Goal: Task Accomplishment & Management: Use online tool/utility

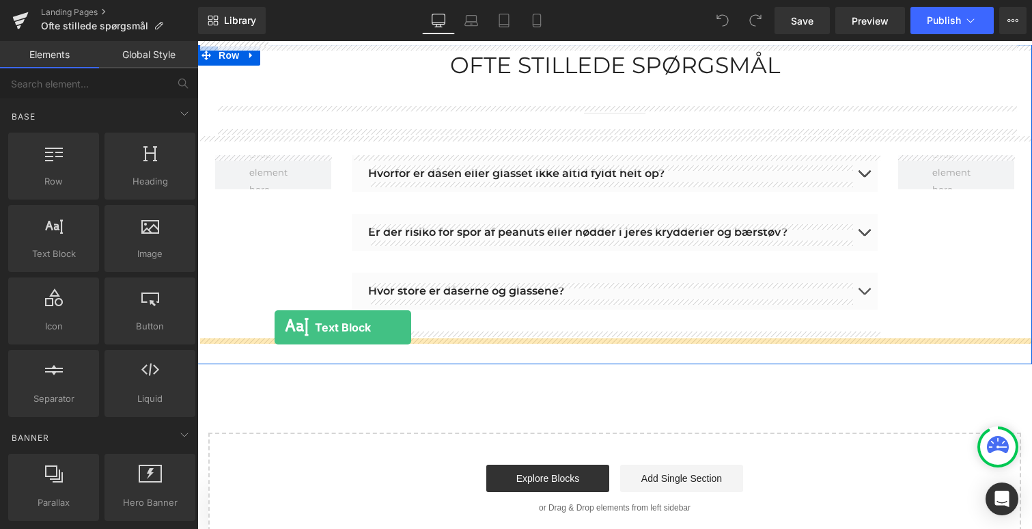
drag, startPoint x: 262, startPoint y: 294, endPoint x: 274, endPoint y: 326, distance: 34.1
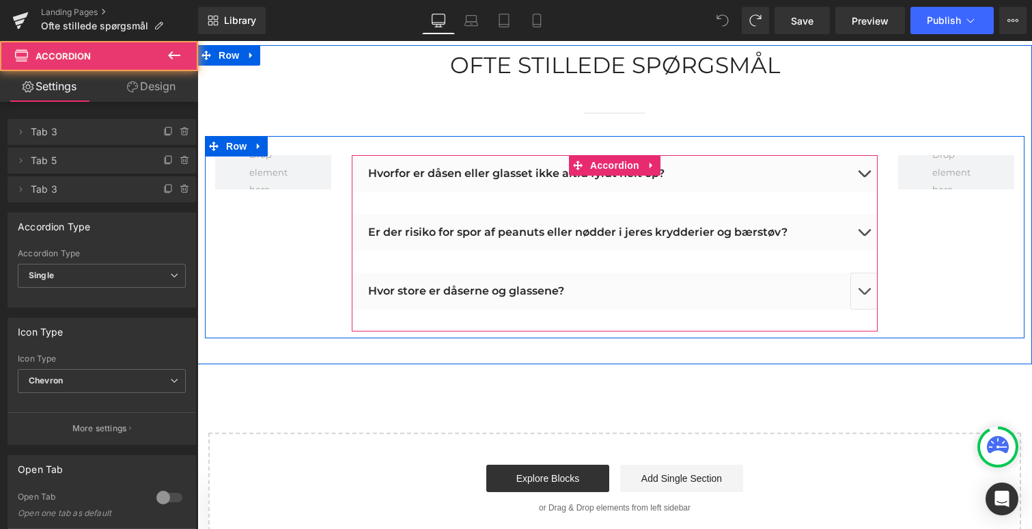
click at [865, 290] on button "button" at bounding box center [863, 291] width 27 height 37
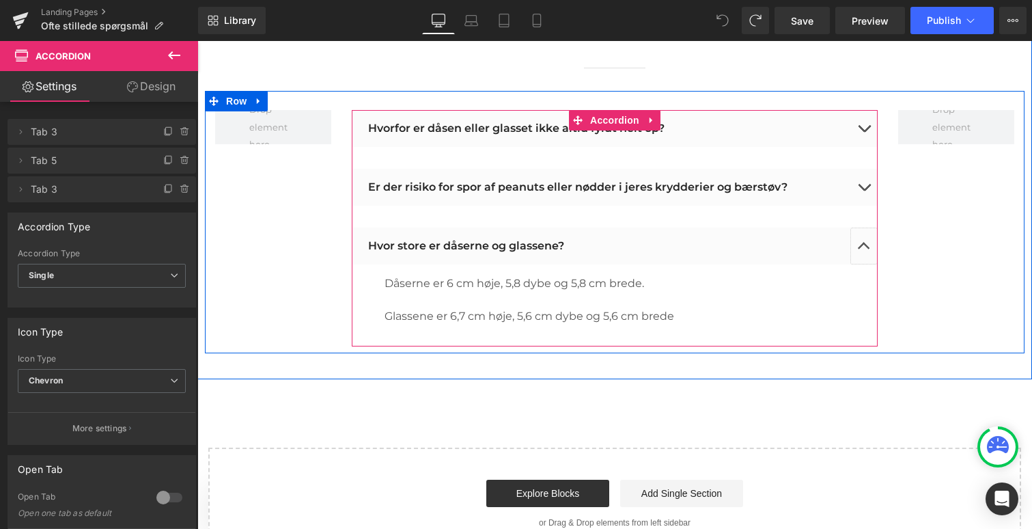
scroll to position [150, 0]
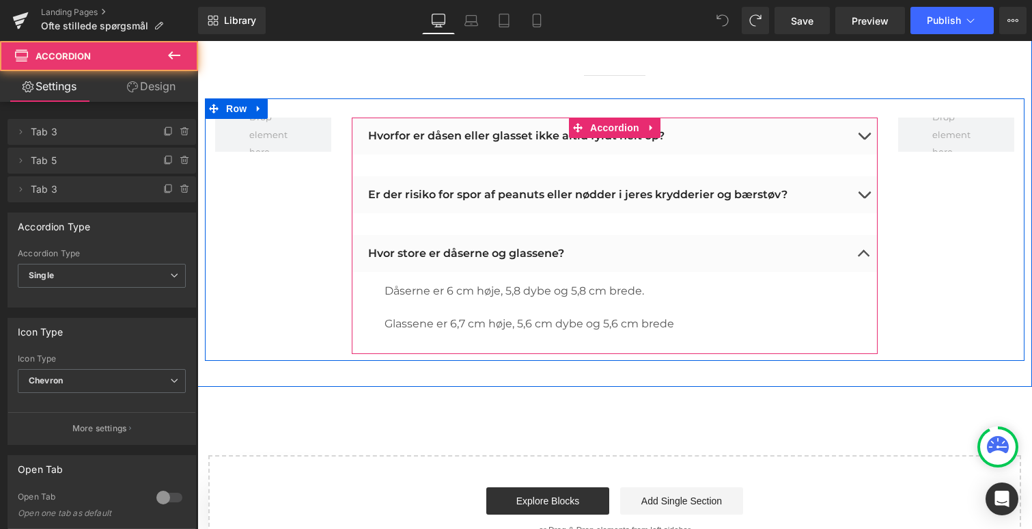
click at [369, 314] on article "Dåserne er 6 cm høje, 5,8 dybe og 5,8 cm brede. Glassene er 6,7 cm høje, 5,6 cm…" at bounding box center [615, 302] width 526 height 60
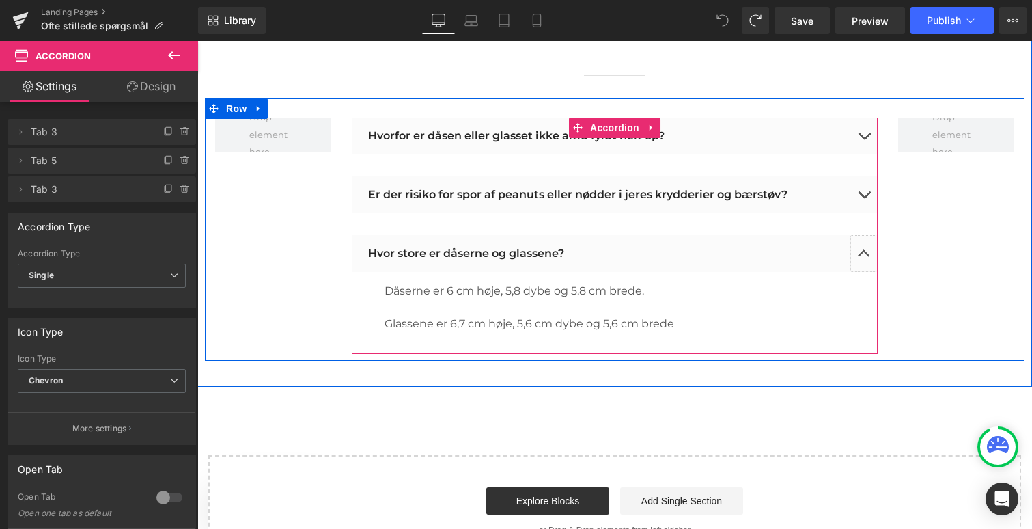
click at [864, 257] on span "button" at bounding box center [864, 257] width 0 height 0
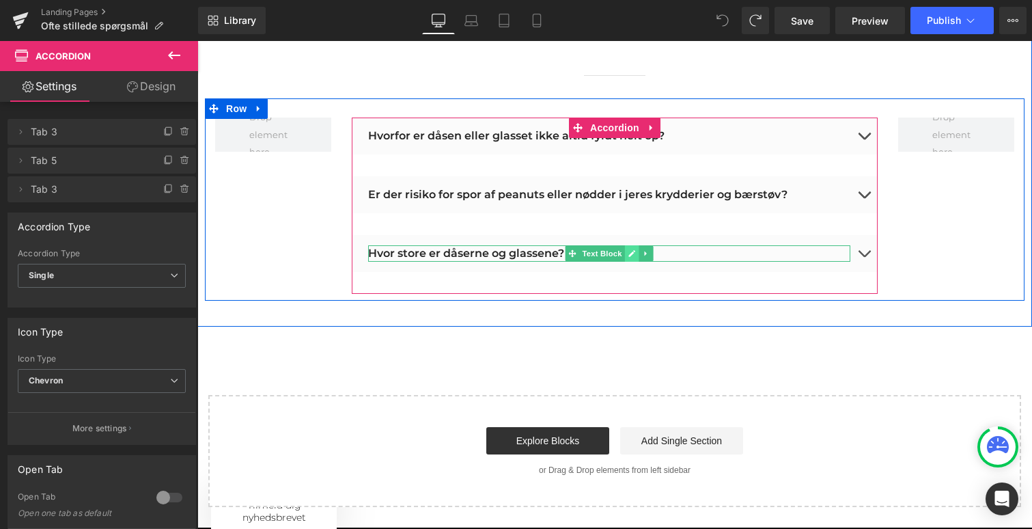
click at [632, 253] on icon at bounding box center [631, 253] width 7 height 7
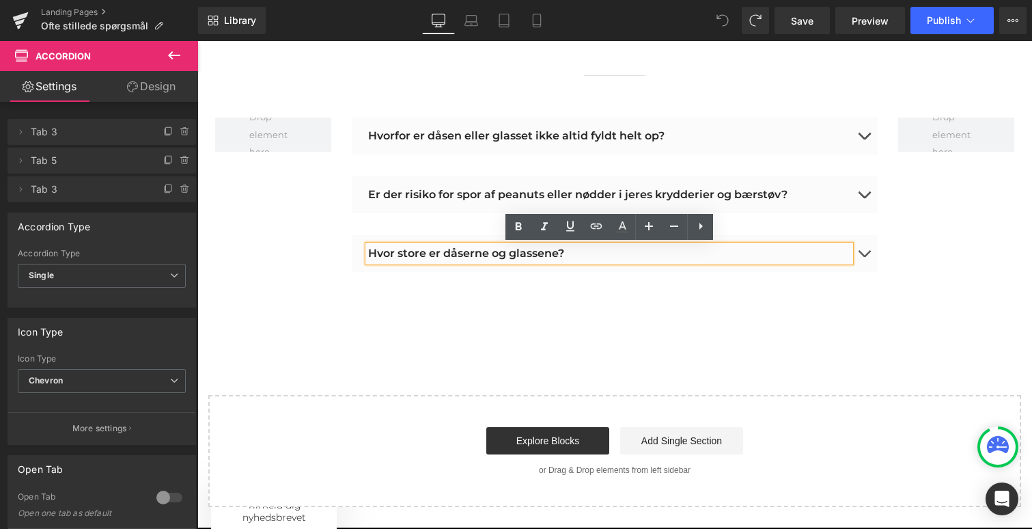
click at [449, 210] on div "Er der risiko for spor af peanuts eller nødder i jeres krydderier og bærstøv? T…" at bounding box center [615, 194] width 526 height 37
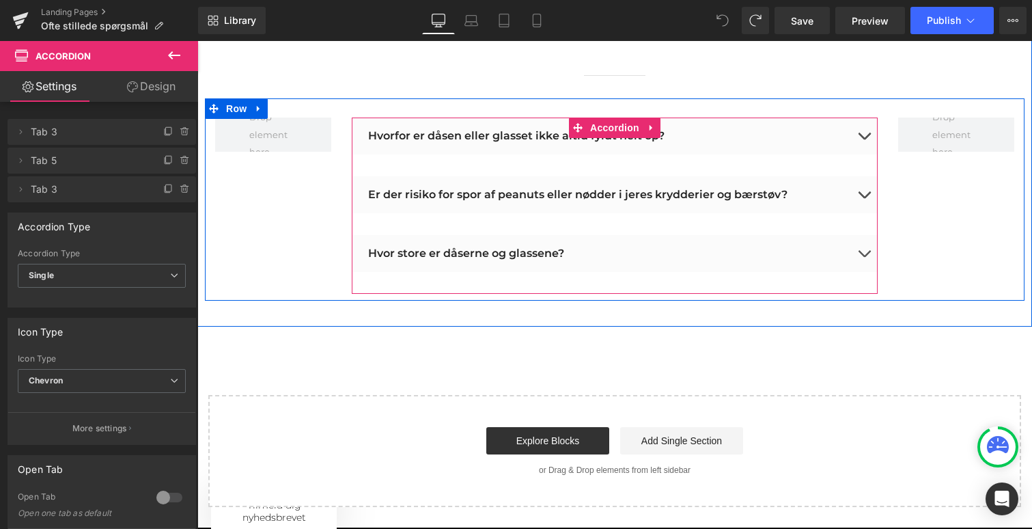
click at [359, 242] on div "Hvor store er dåserne og glassene? Text Block" at bounding box center [615, 253] width 526 height 37
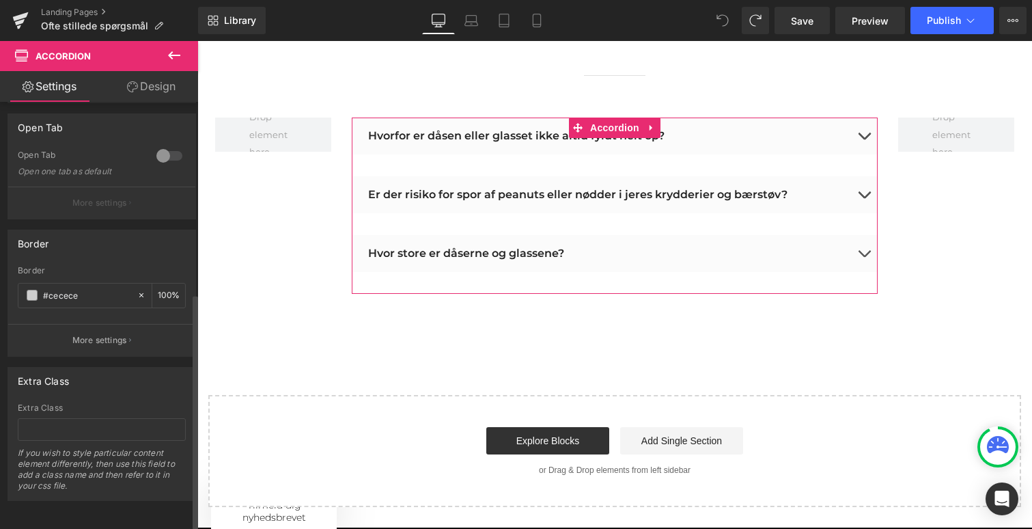
scroll to position [307, 0]
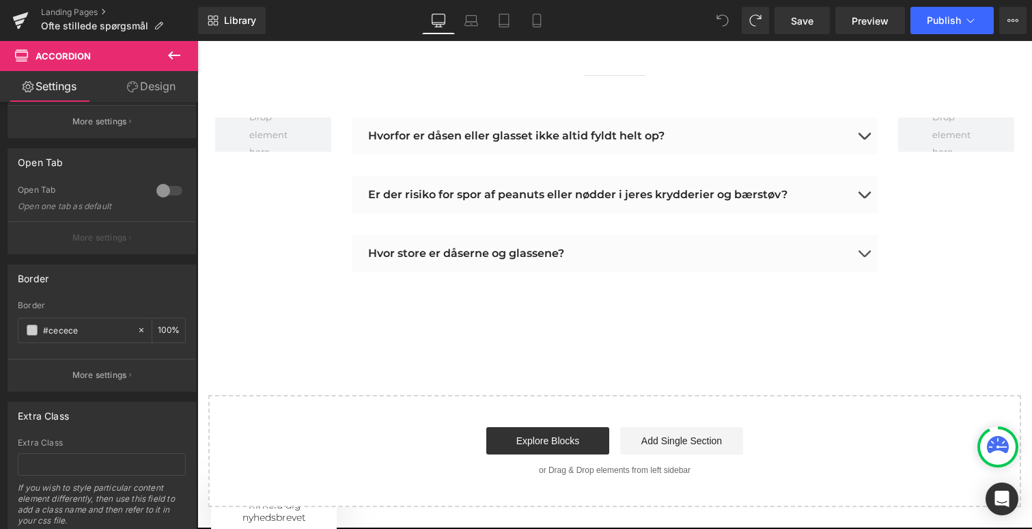
click at [178, 54] on icon at bounding box center [174, 55] width 16 height 16
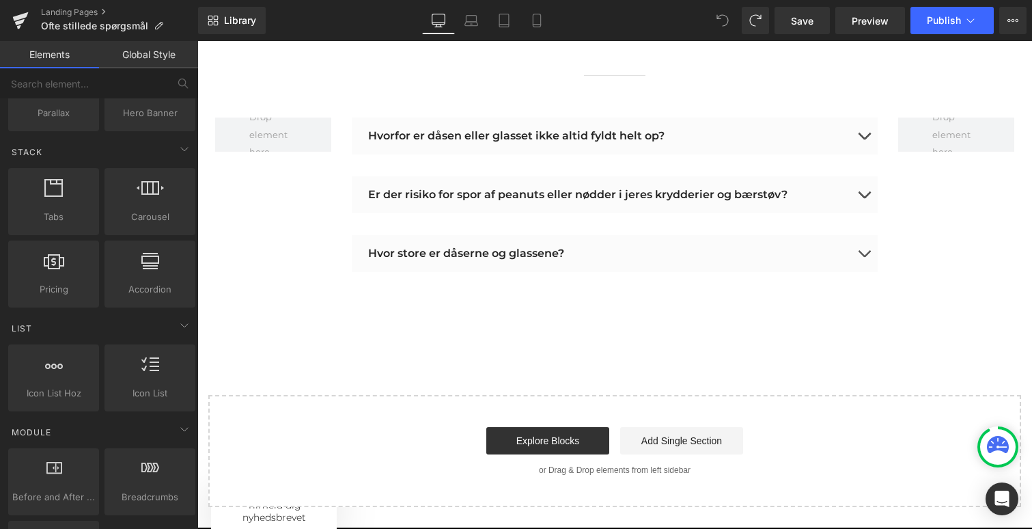
scroll to position [389, 0]
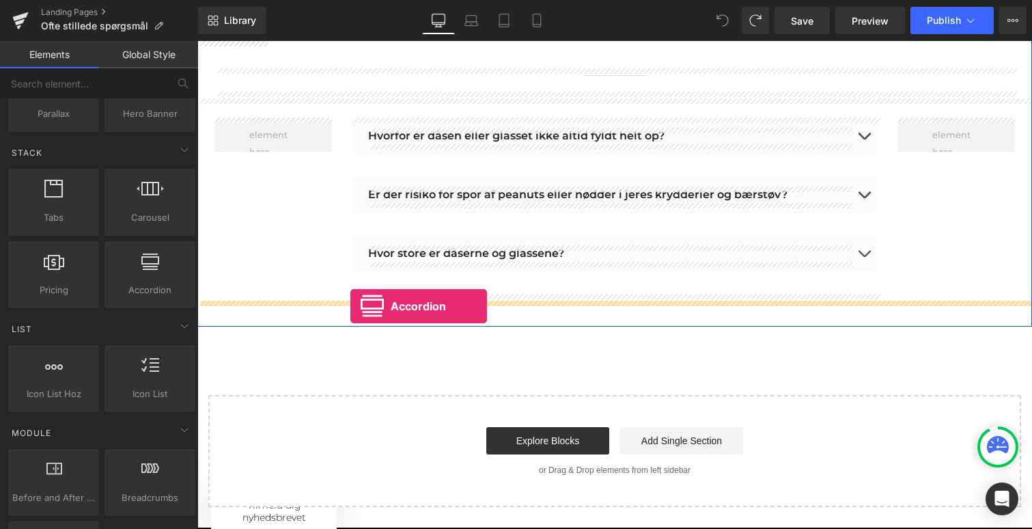
drag, startPoint x: 334, startPoint y: 321, endPoint x: 350, endPoint y: 305, distance: 23.2
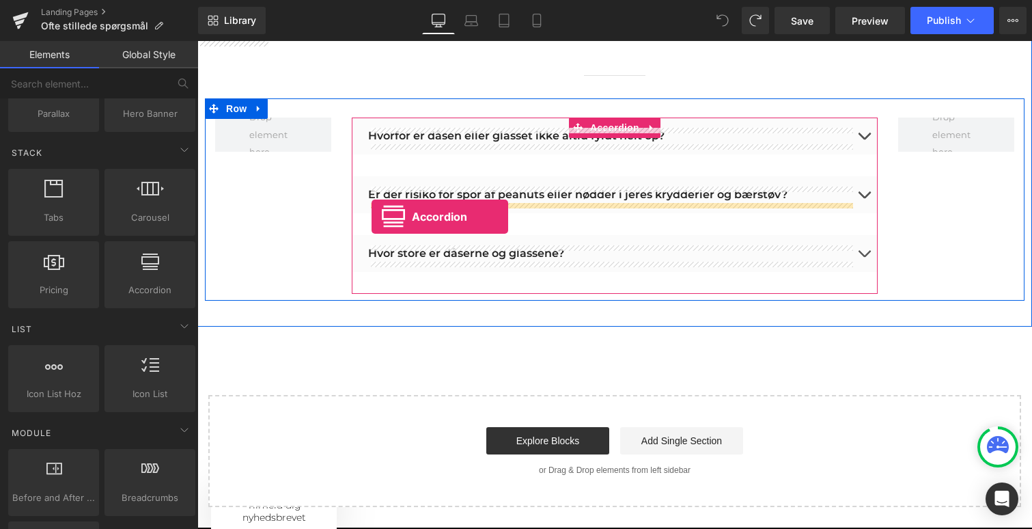
drag, startPoint x: 340, startPoint y: 307, endPoint x: 372, endPoint y: 218, distance: 94.2
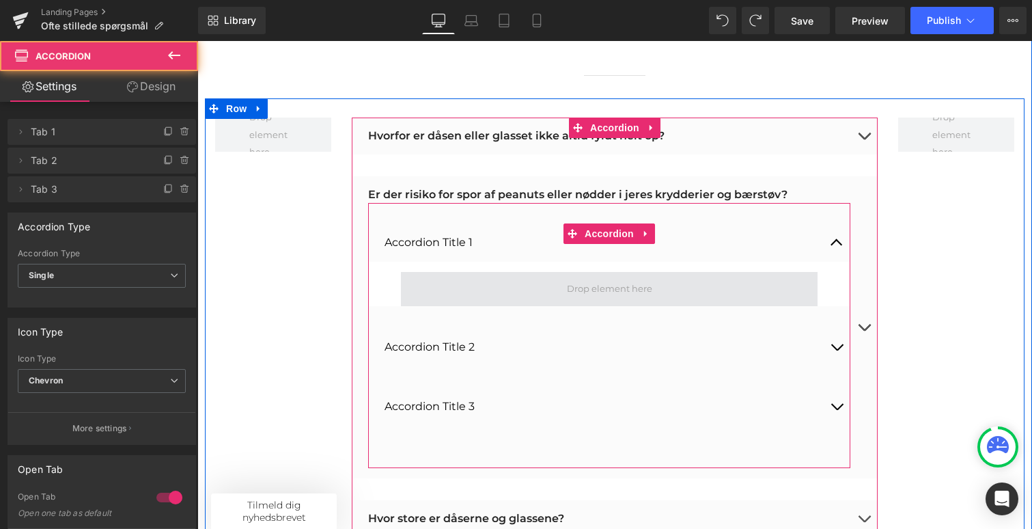
click at [422, 293] on span at bounding box center [609, 289] width 417 height 34
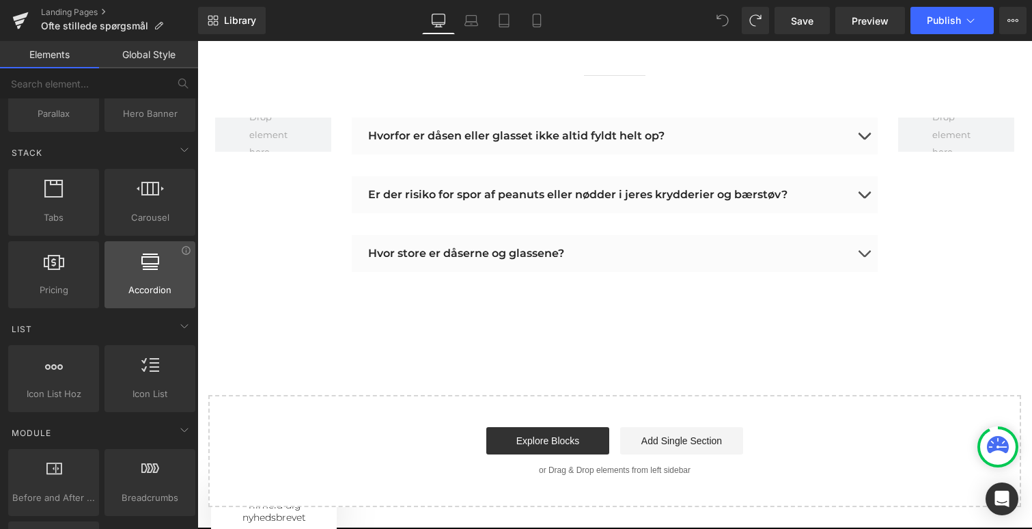
click at [139, 277] on div at bounding box center [150, 267] width 83 height 31
click at [183, 252] on icon at bounding box center [186, 250] width 8 height 8
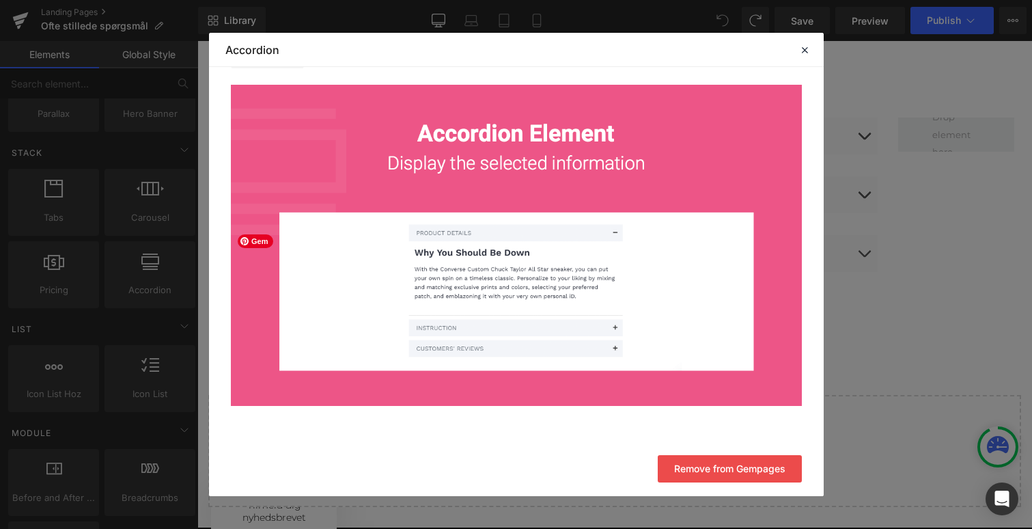
scroll to position [0, 0]
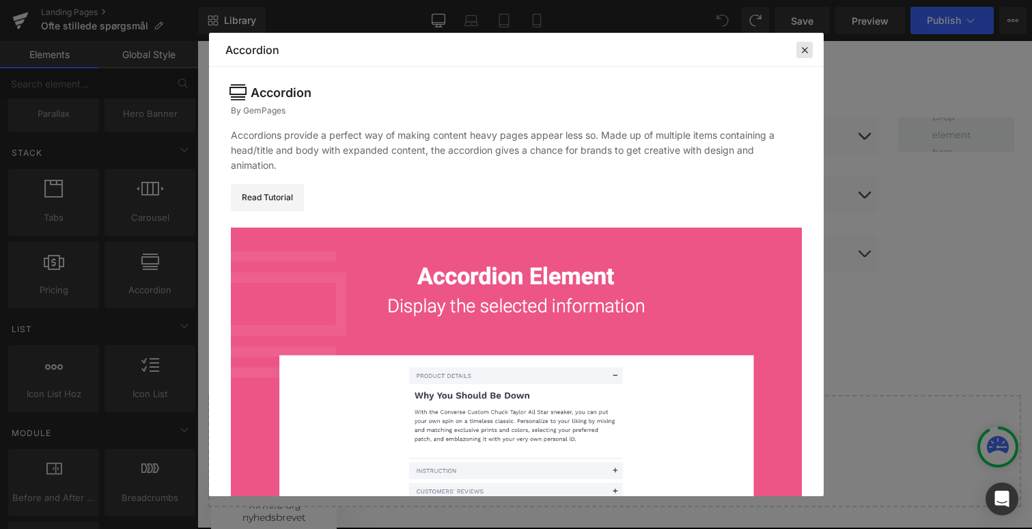
click at [804, 44] on icon at bounding box center [804, 50] width 12 height 12
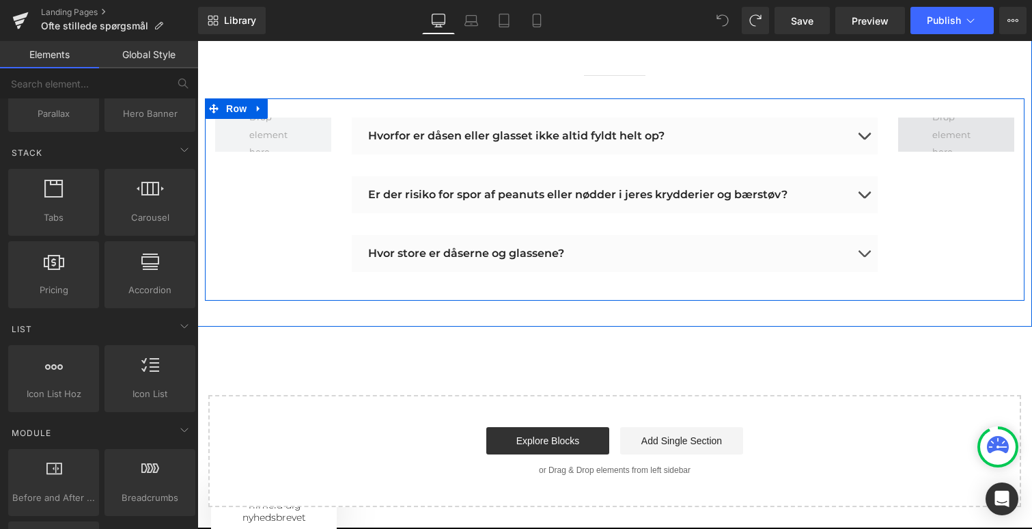
click at [958, 141] on span at bounding box center [956, 134] width 58 height 59
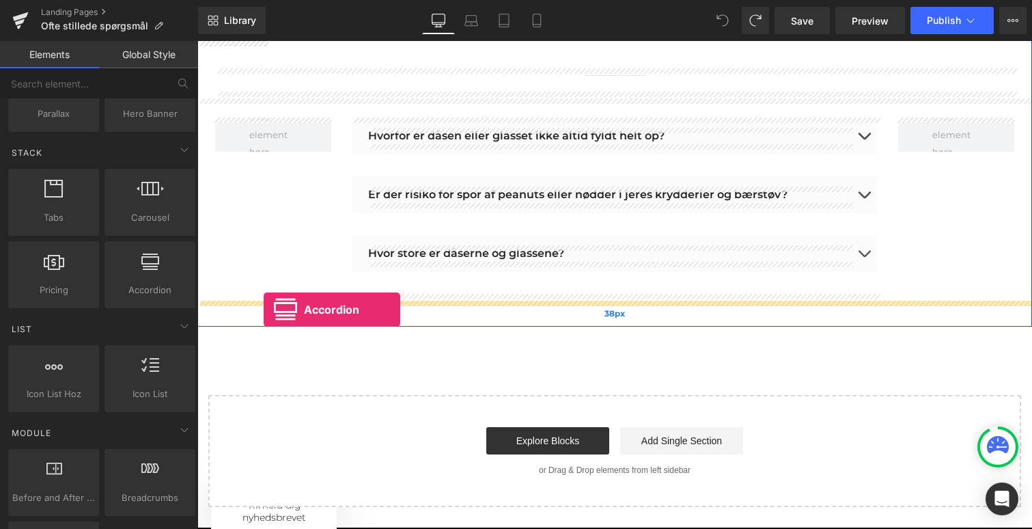
drag, startPoint x: 342, startPoint y: 313, endPoint x: 263, endPoint y: 309, distance: 79.3
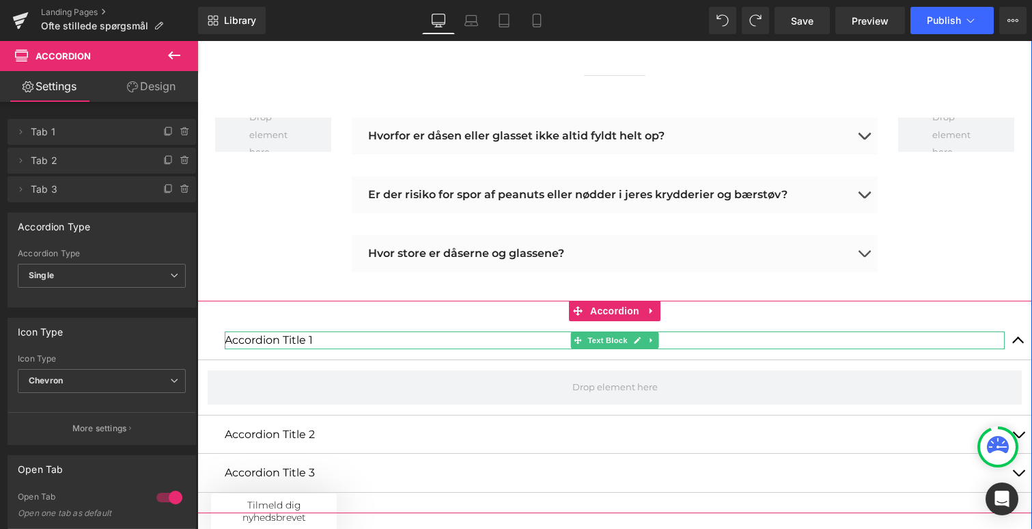
click at [270, 342] on p "Accordion Title 1" at bounding box center [615, 340] width 780 height 18
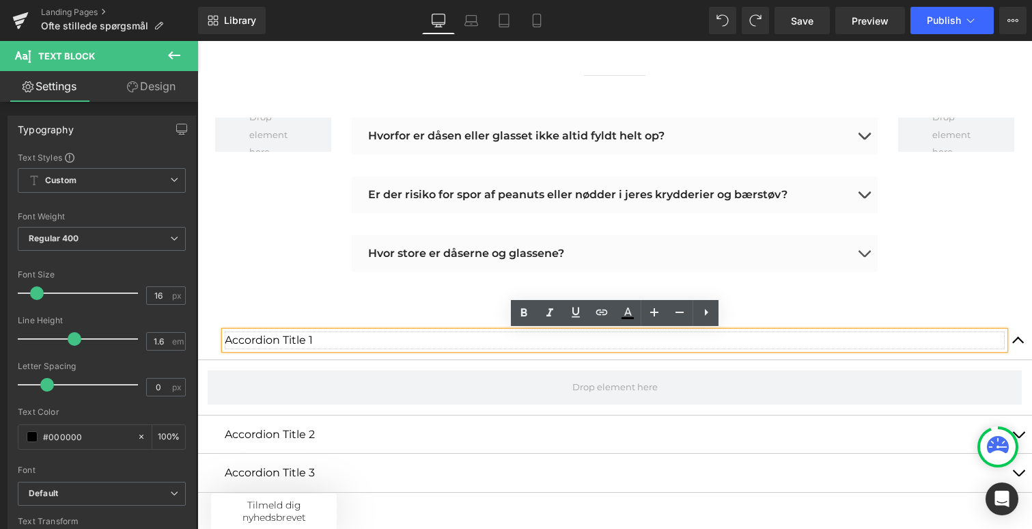
click at [334, 344] on p "Accordion Title 1" at bounding box center [615, 340] width 780 height 18
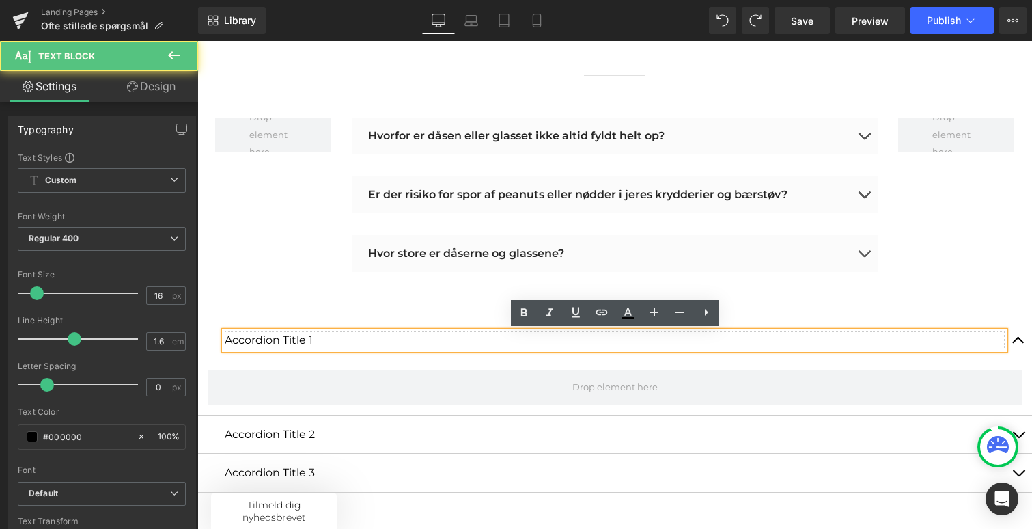
click at [334, 344] on p "Accordion Title 1" at bounding box center [615, 340] width 780 height 18
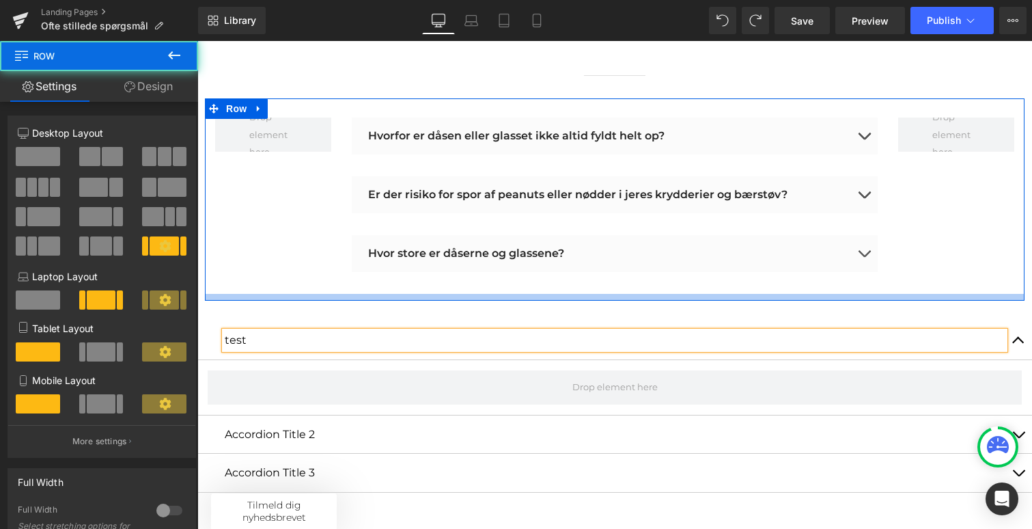
click at [300, 296] on div "Hvorfor er dåsen eller glasset ikke altid fyldt helt op? Text Block Det er den …" at bounding box center [615, 199] width 820 height 202
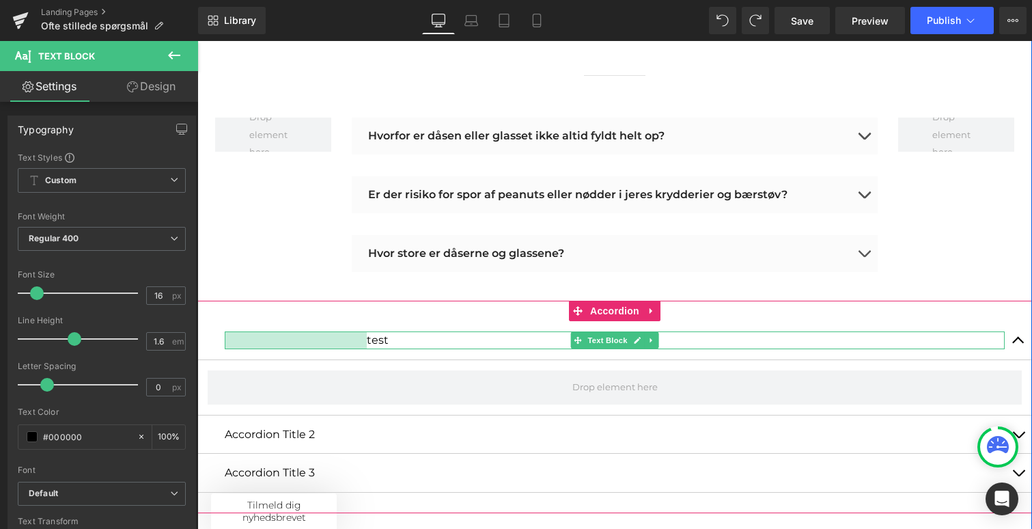
drag, startPoint x: 225, startPoint y: 333, endPoint x: 366, endPoint y: 333, distance: 141.4
click at [367, 333] on div "test Text Block 208px" at bounding box center [615, 340] width 780 height 18
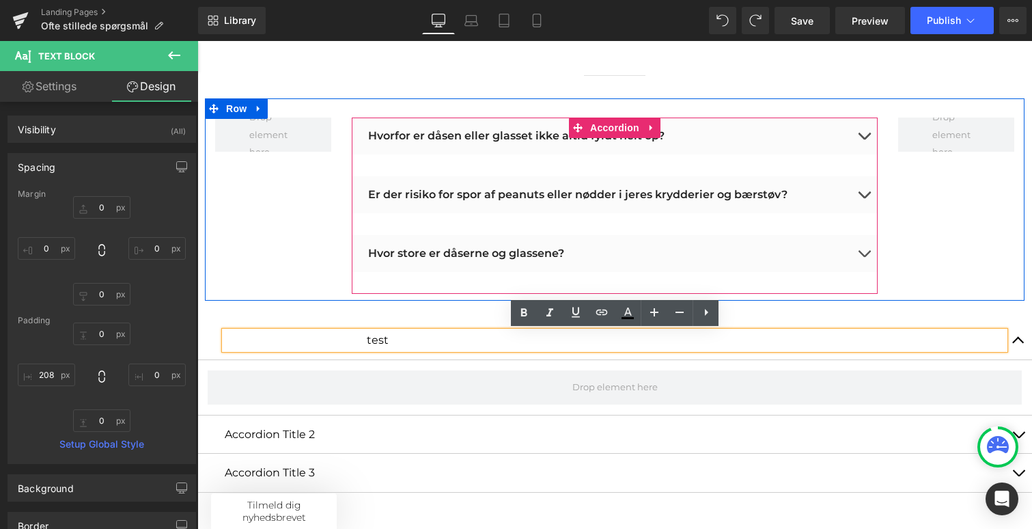
click at [389, 267] on div "Hvor store er dåserne og glassene? Text Block" at bounding box center [615, 253] width 526 height 37
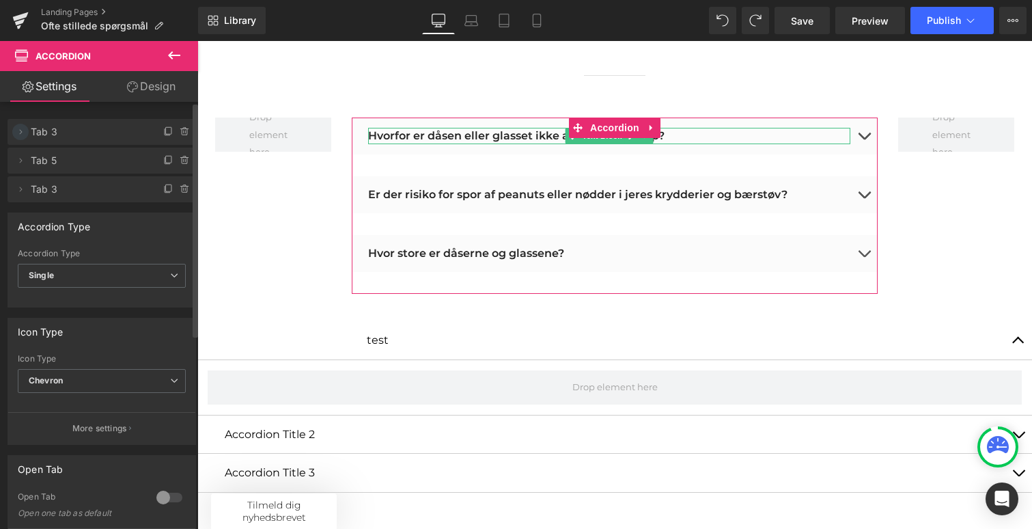
click at [23, 131] on icon at bounding box center [20, 131] width 11 height 11
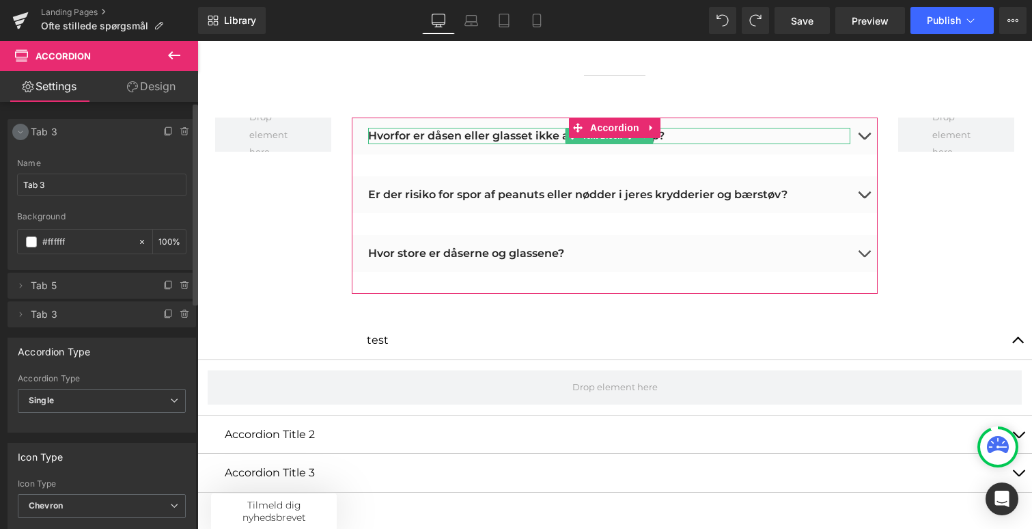
click at [23, 130] on icon at bounding box center [20, 131] width 11 height 11
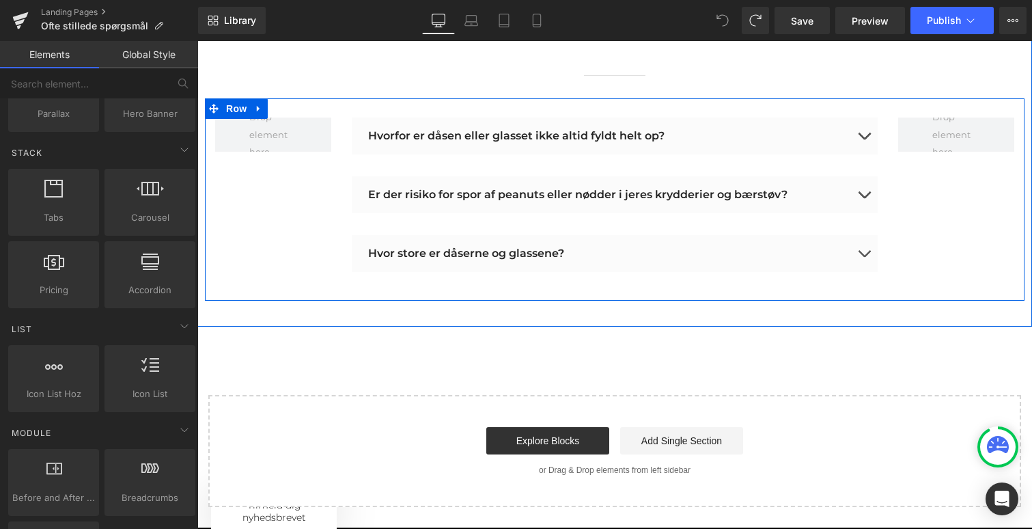
click at [302, 280] on div "Hvorfor er dåsen eller glasset ikke altid fyldt helt op? Text Block Det er den …" at bounding box center [615, 199] width 820 height 202
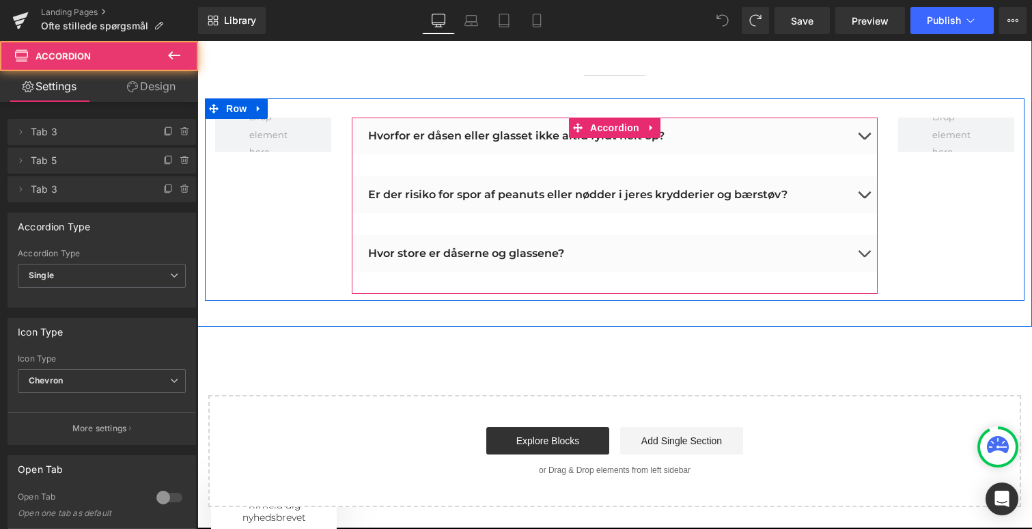
click at [552, 227] on div "Er der risiko for spor af peanuts eller nødder i jeres krydderier og bærstøv? T…" at bounding box center [615, 205] width 526 height 59
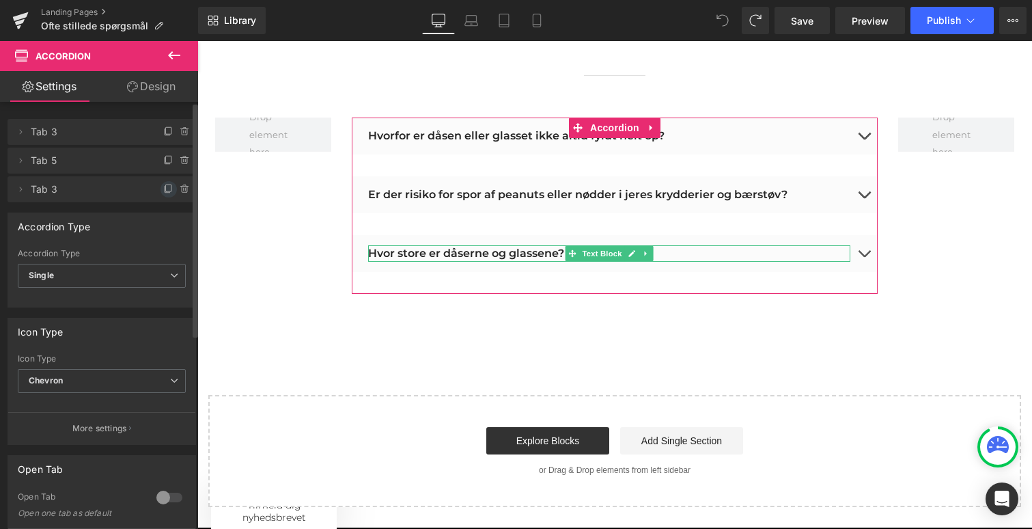
click at [163, 188] on icon at bounding box center [168, 189] width 11 height 11
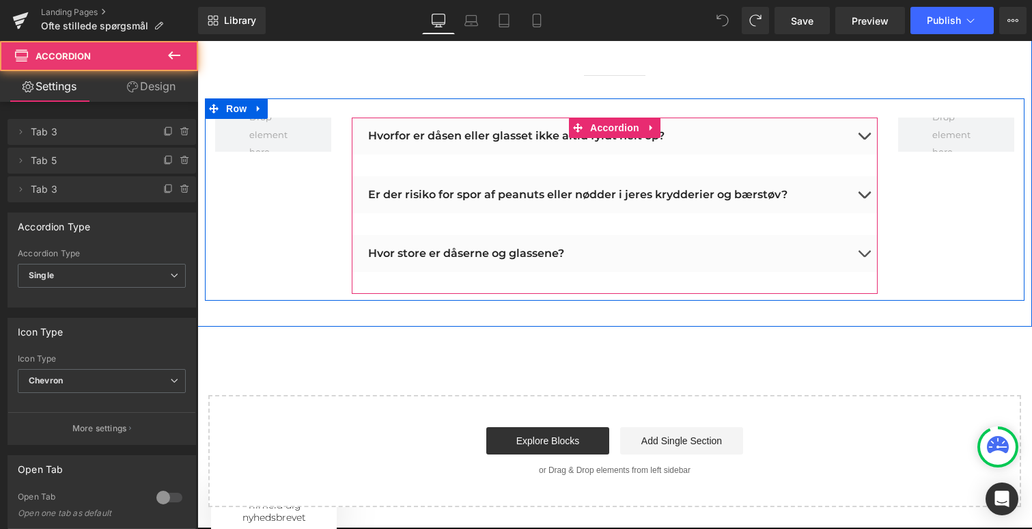
click at [404, 225] on div "Er der risiko for spor af peanuts eller nødder i jeres krydderier og bærstøv? T…" at bounding box center [615, 205] width 526 height 59
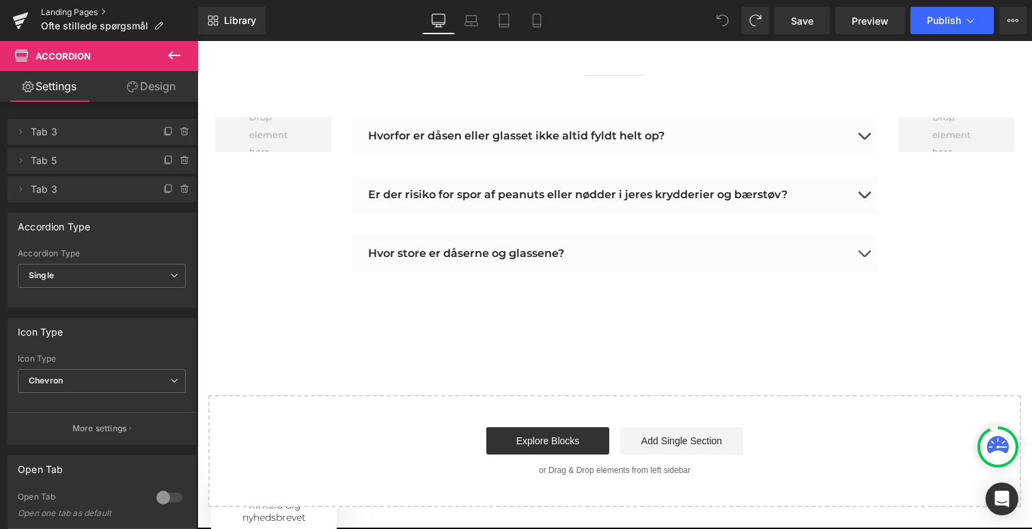
click at [89, 13] on link "Landing Pages" at bounding box center [119, 12] width 157 height 11
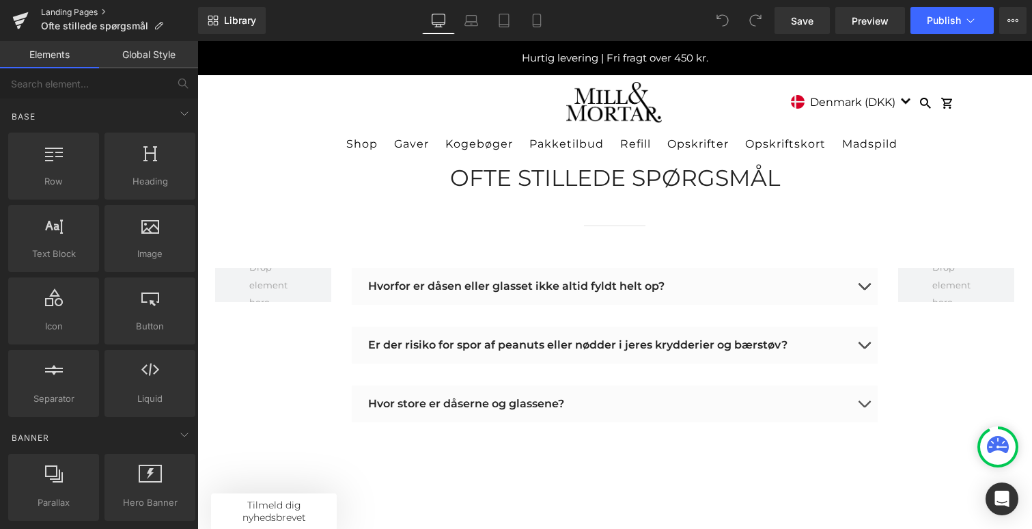
click at [69, 14] on link "Landing Pages" at bounding box center [119, 12] width 157 height 11
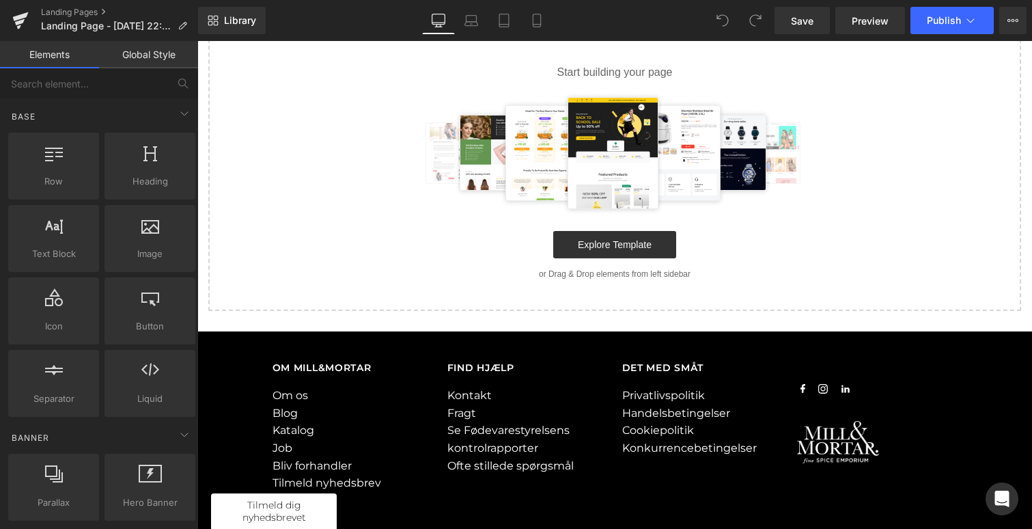
scroll to position [169, 0]
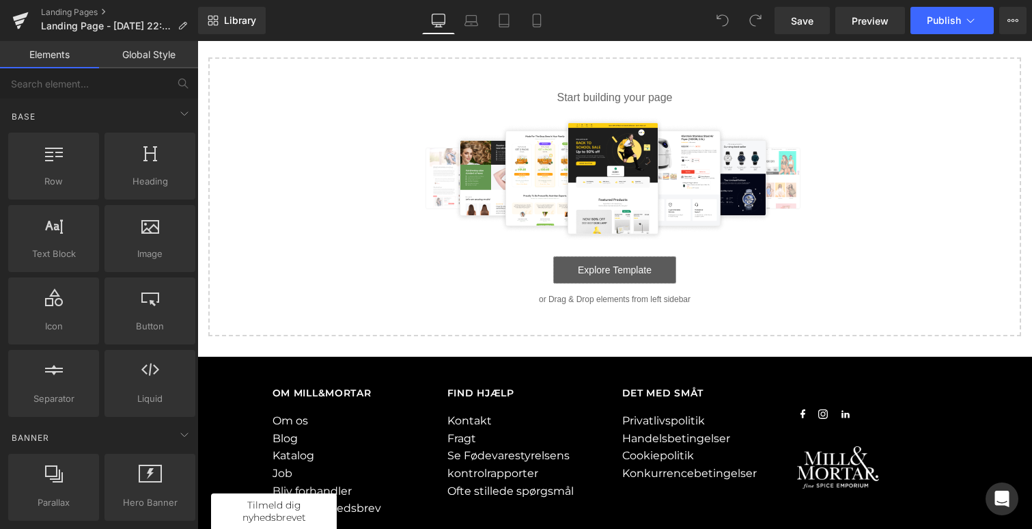
click at [599, 269] on link "Explore Template" at bounding box center [614, 269] width 123 height 27
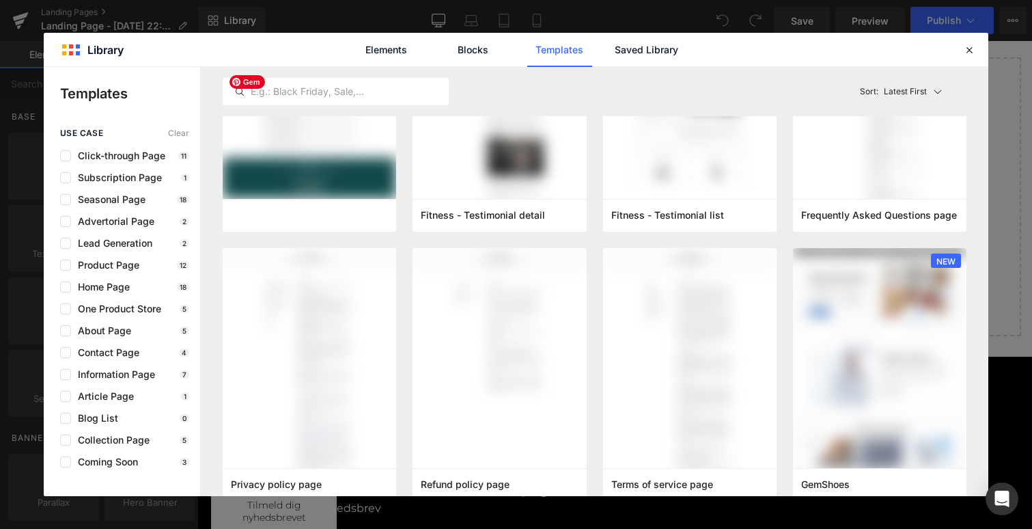
scroll to position [0, 0]
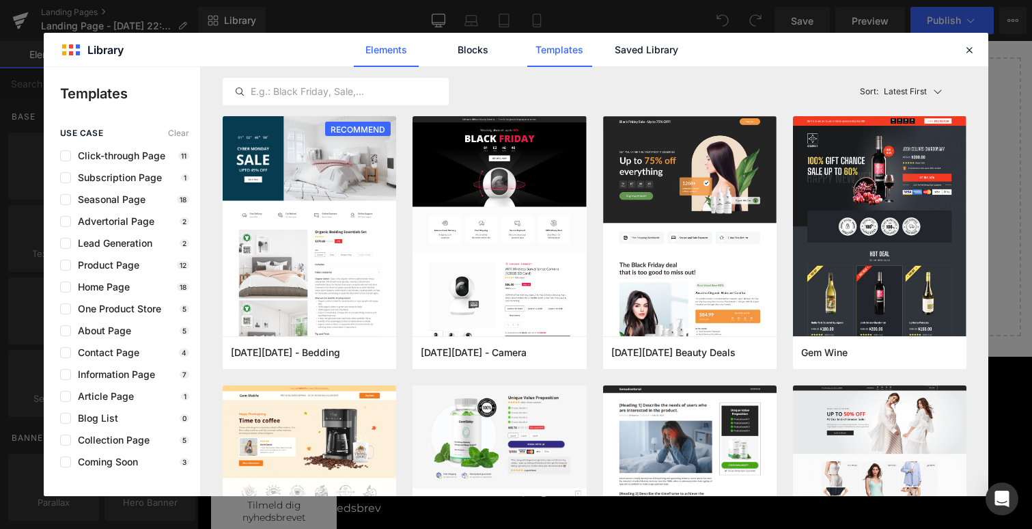
click at [378, 48] on link "Elements" at bounding box center [386, 50] width 65 height 34
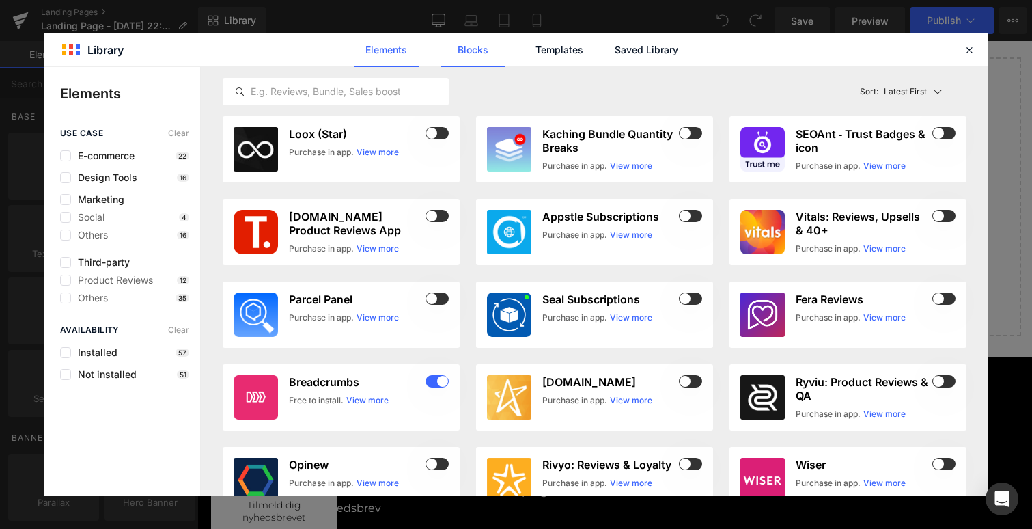
click at [472, 47] on link "Blocks" at bounding box center [473, 50] width 65 height 34
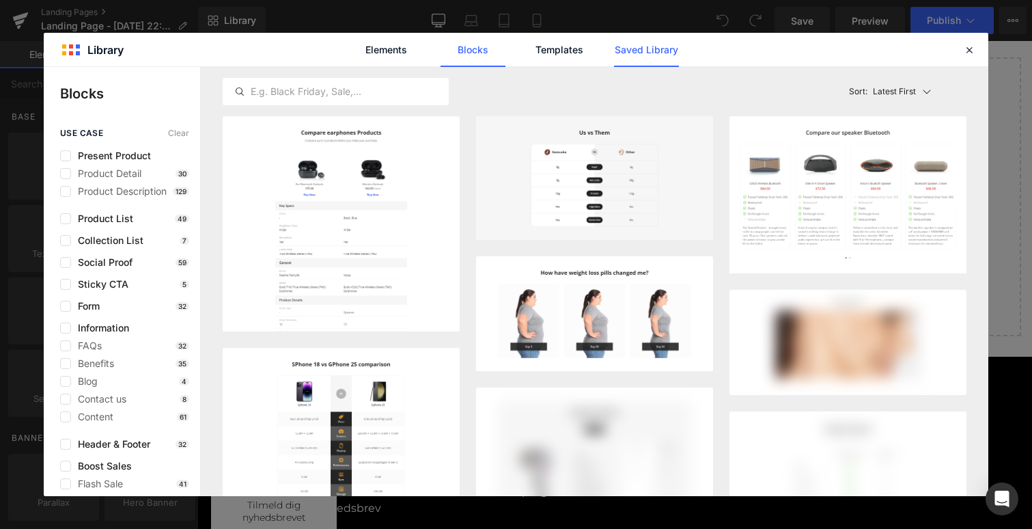
click at [634, 54] on link "Saved Library" at bounding box center [646, 50] width 65 height 34
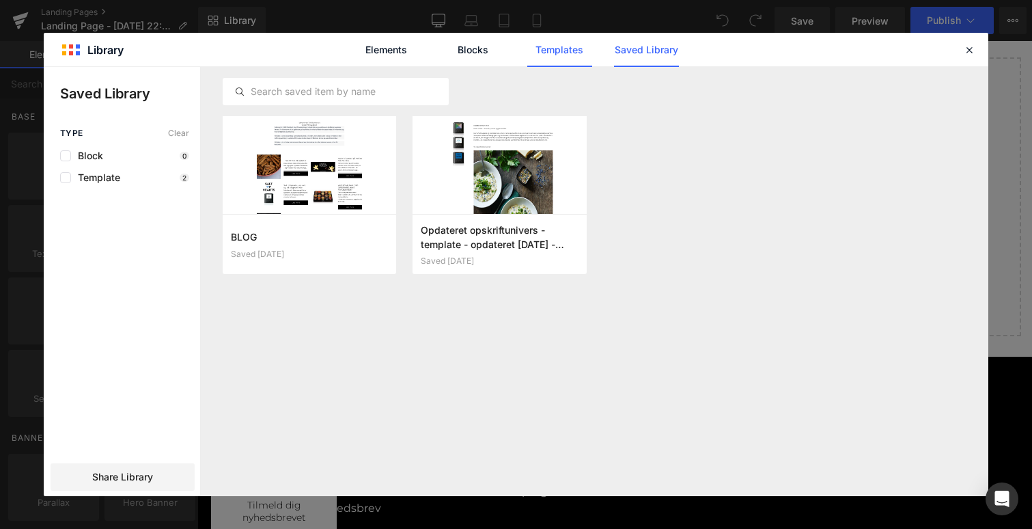
click at [558, 43] on link "Templates" at bounding box center [559, 50] width 65 height 34
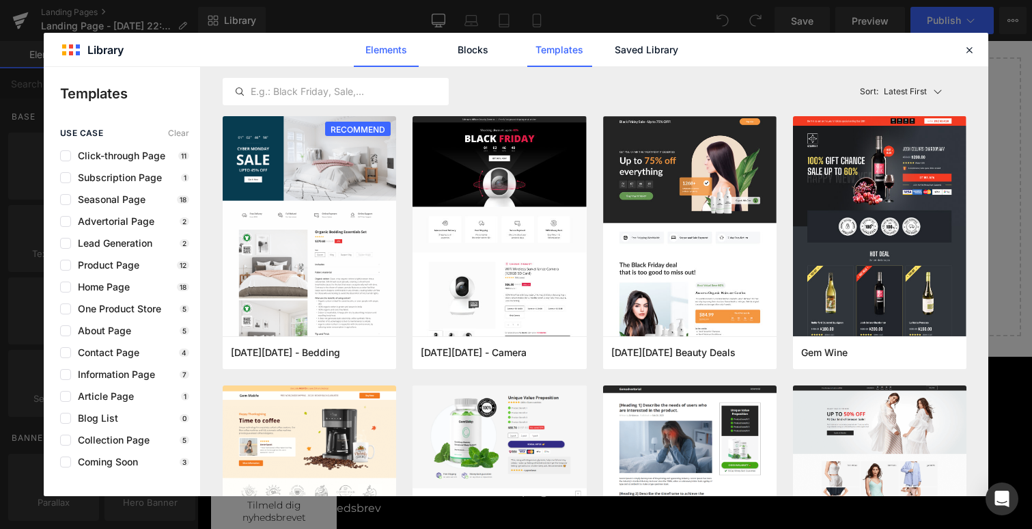
click at [385, 55] on link "Elements" at bounding box center [386, 50] width 65 height 34
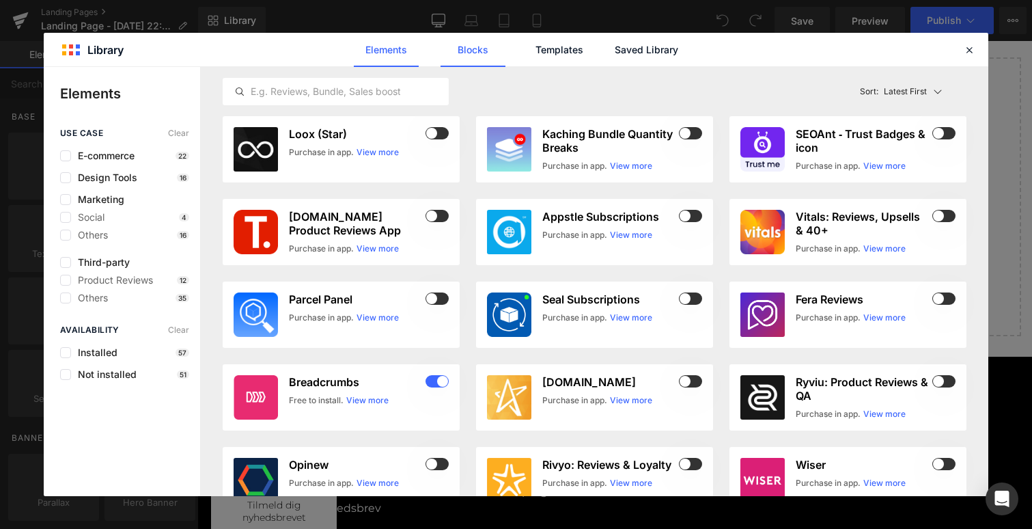
click at [479, 53] on link "Blocks" at bounding box center [473, 50] width 65 height 34
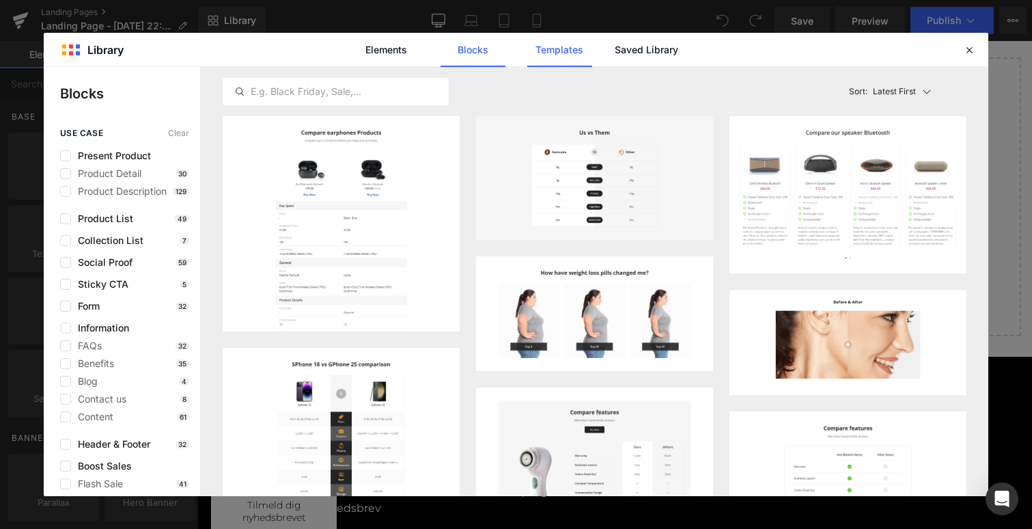
click at [542, 50] on link "Templates" at bounding box center [559, 50] width 65 height 34
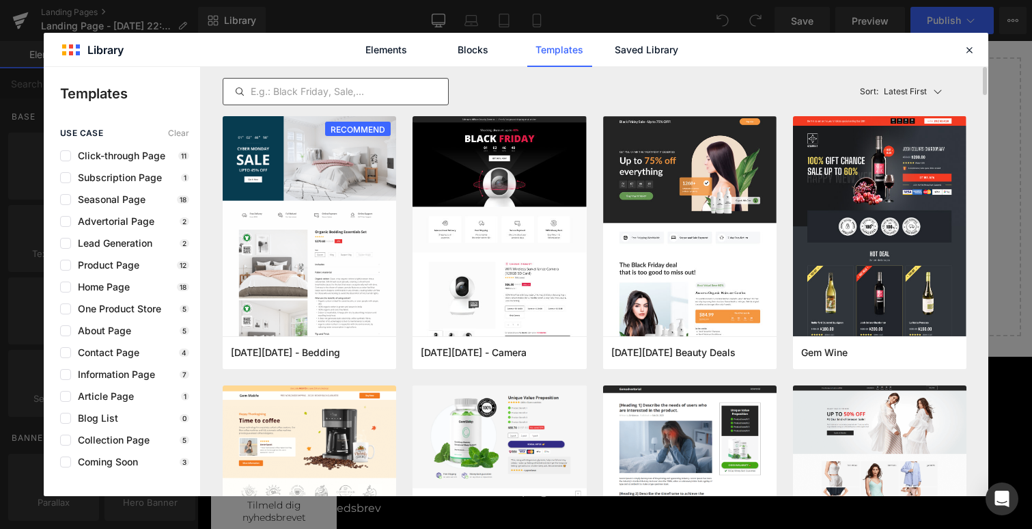
click at [322, 92] on input "text" at bounding box center [335, 91] width 225 height 16
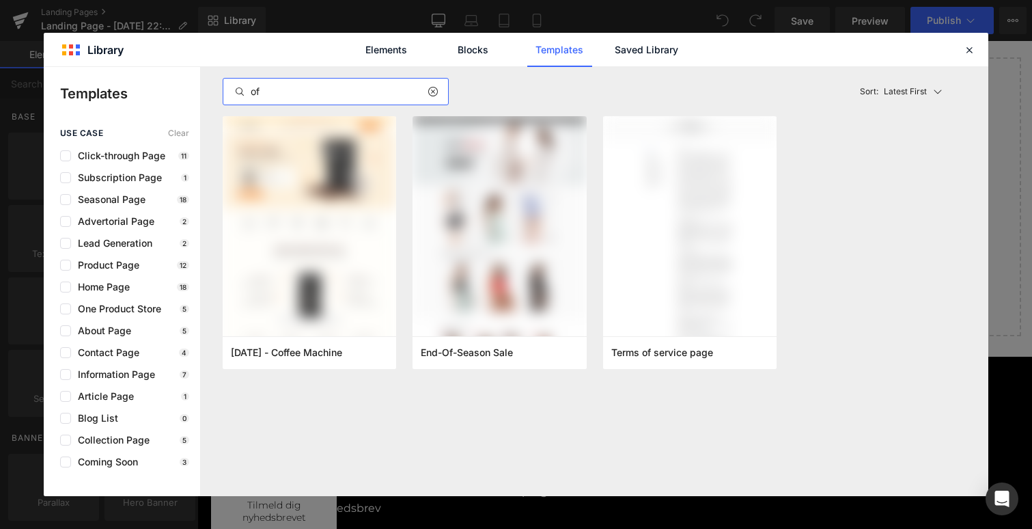
type input "o"
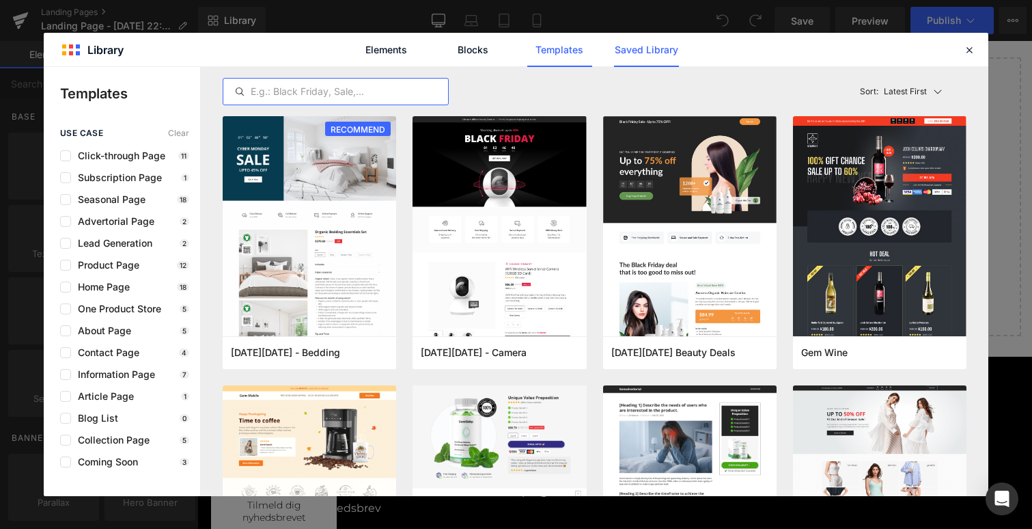
click at [665, 56] on link "Saved Library" at bounding box center [646, 50] width 65 height 34
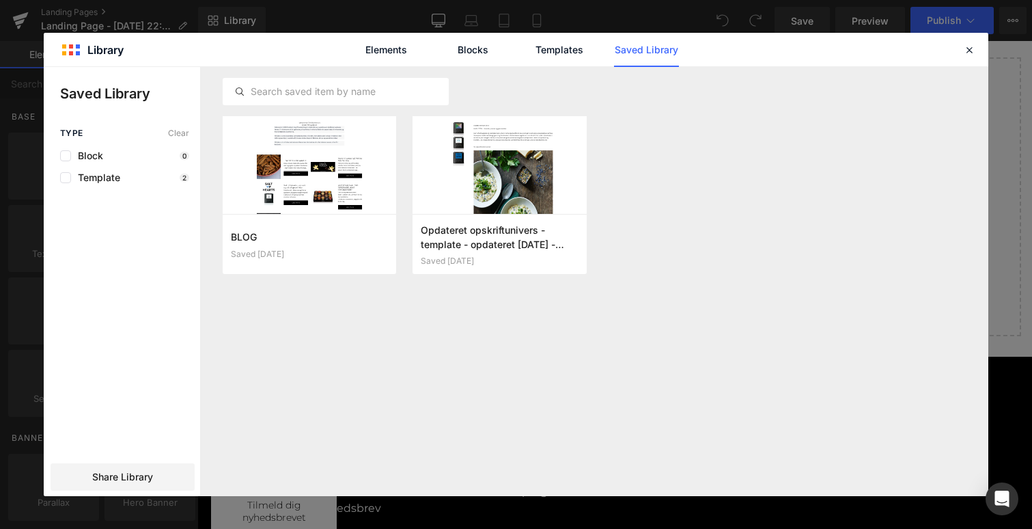
click at [288, 329] on div "BLOG Saved 3 years ago Add to page Opdateret opskriftunivers - template - opdat…" at bounding box center [595, 281] width 744 height 429
click at [973, 48] on icon at bounding box center [969, 50] width 12 height 12
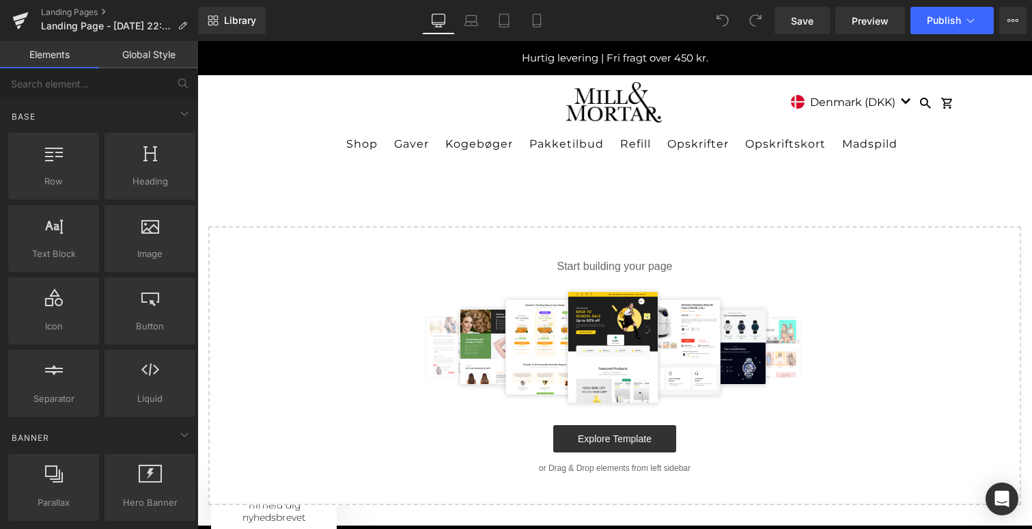
click at [623, 260] on p "Start building your page" at bounding box center [614, 266] width 769 height 16
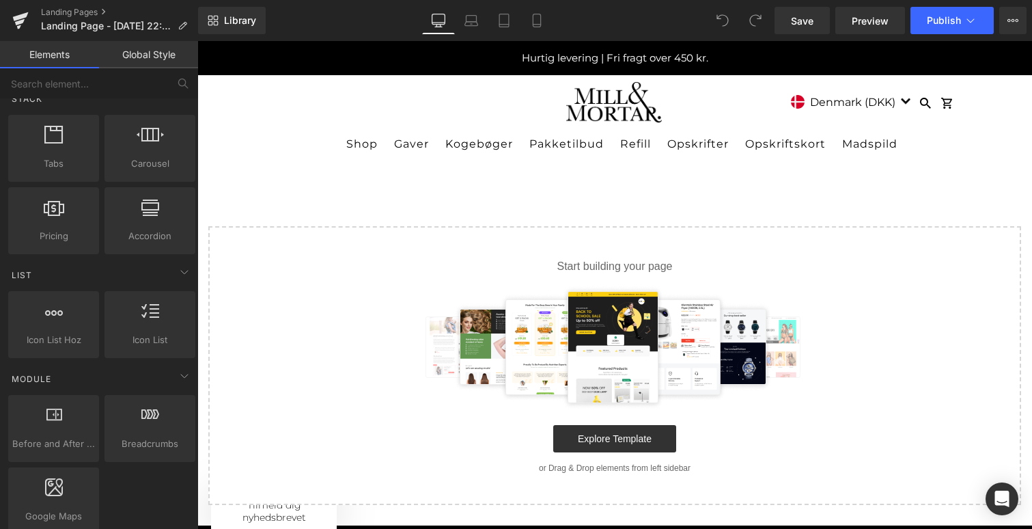
scroll to position [443, 0]
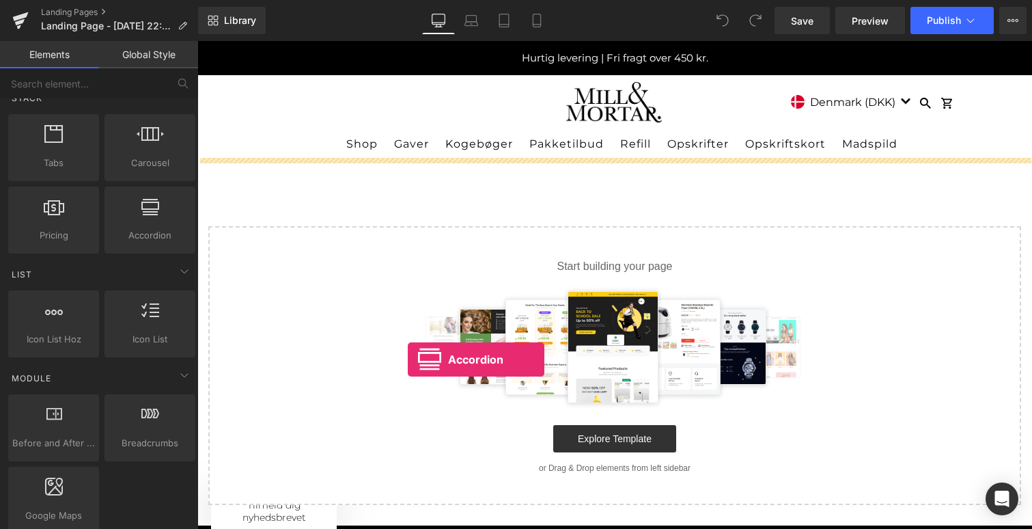
drag, startPoint x: 333, startPoint y: 265, endPoint x: 408, endPoint y: 359, distance: 120.1
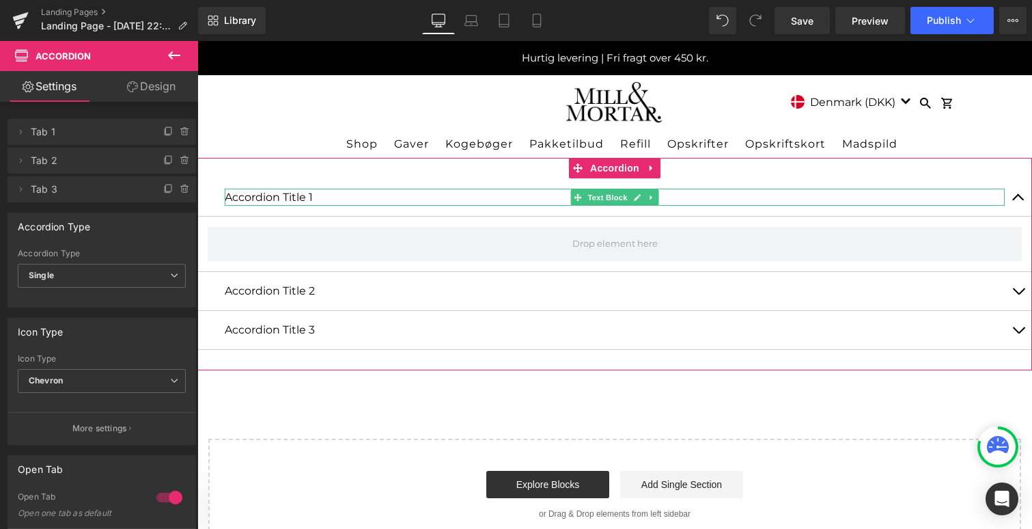
click at [321, 199] on p "Accordion Title 1" at bounding box center [615, 197] width 780 height 18
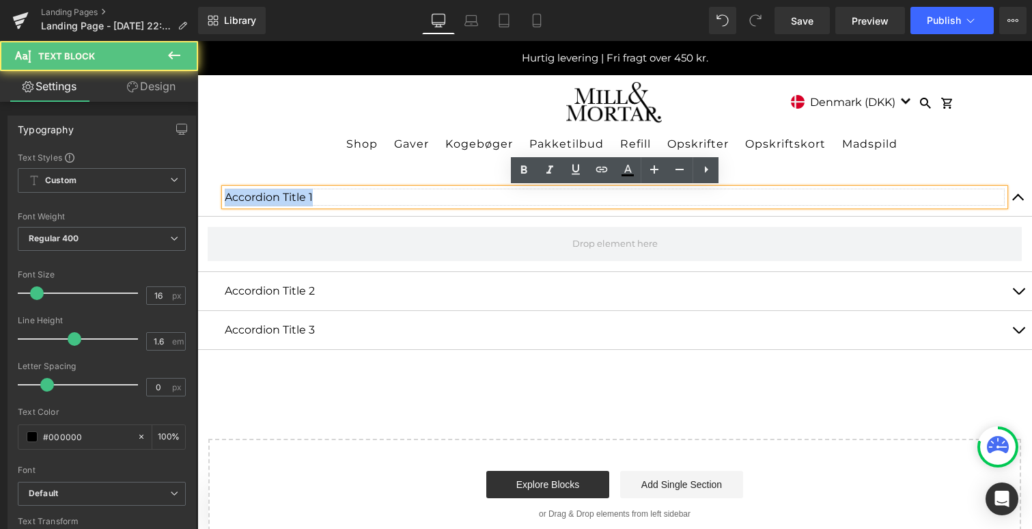
drag, startPoint x: 321, startPoint y: 199, endPoint x: 221, endPoint y: 191, distance: 100.7
click at [221, 191] on div "Accordion Title 1 Text Block" at bounding box center [614, 197] width 835 height 39
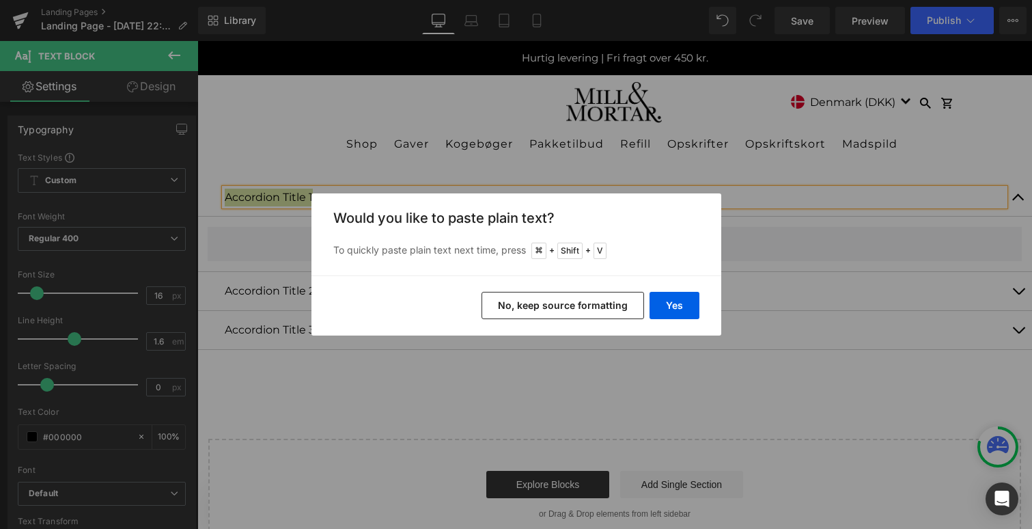
click at [556, 307] on button "No, keep source formatting" at bounding box center [562, 305] width 163 height 27
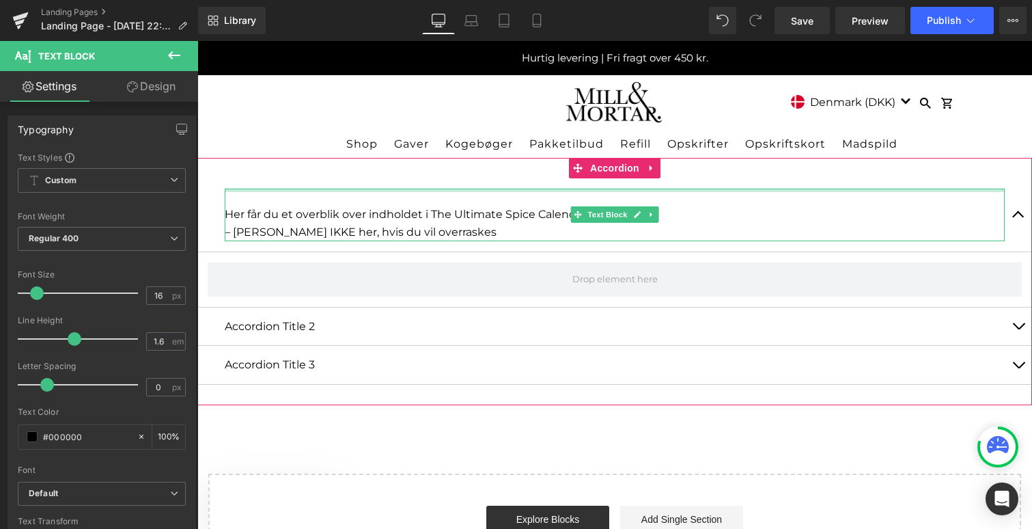
click at [292, 188] on div at bounding box center [615, 189] width 780 height 3
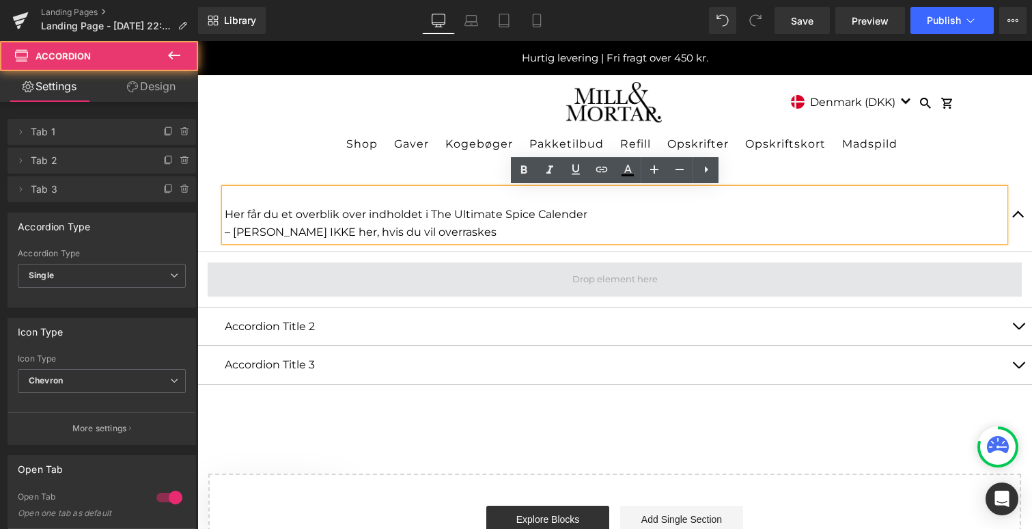
click at [262, 268] on span at bounding box center [615, 279] width 814 height 34
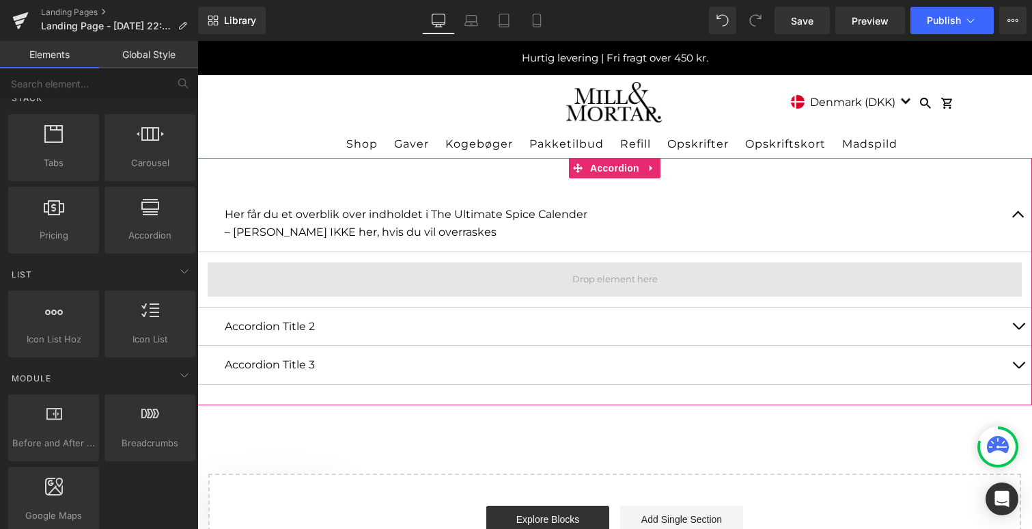
click at [603, 281] on span at bounding box center [615, 279] width 95 height 25
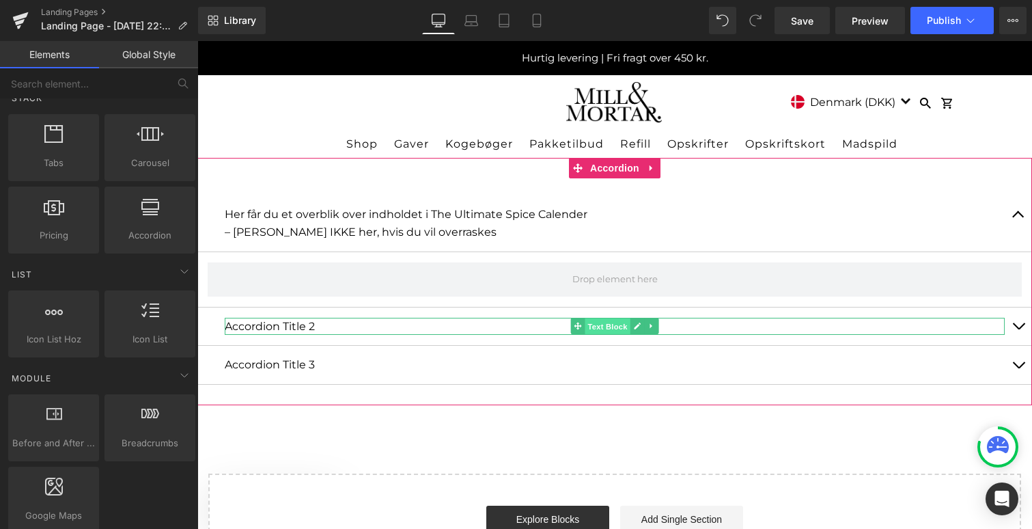
click at [591, 325] on span "Text Block" at bounding box center [607, 326] width 45 height 16
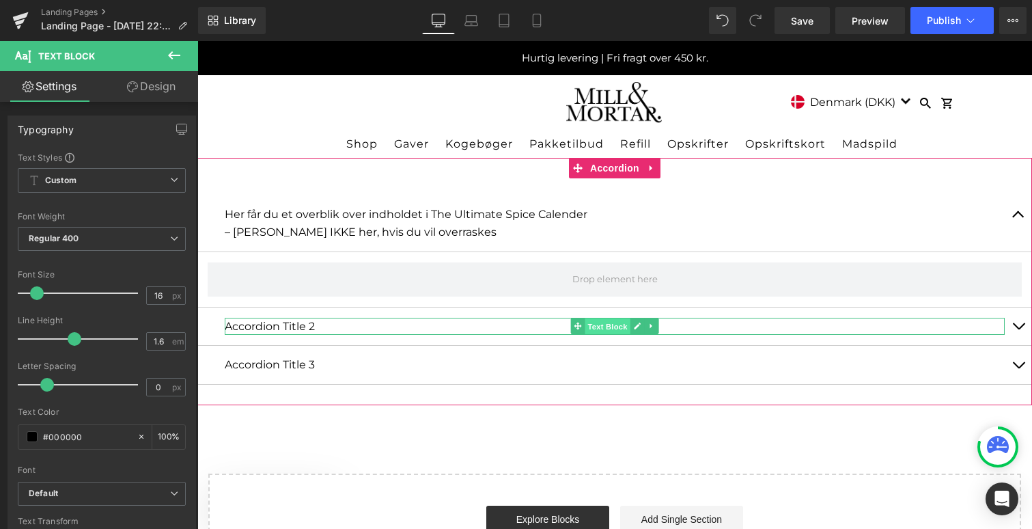
click at [611, 324] on span "Text Block" at bounding box center [607, 326] width 45 height 16
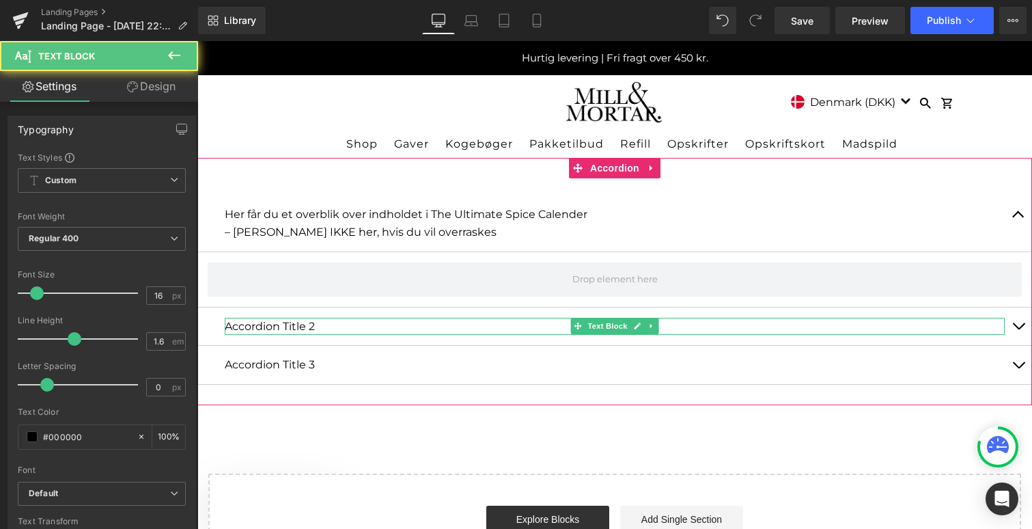
click at [514, 322] on p "Accordion Title 2" at bounding box center [615, 327] width 780 height 18
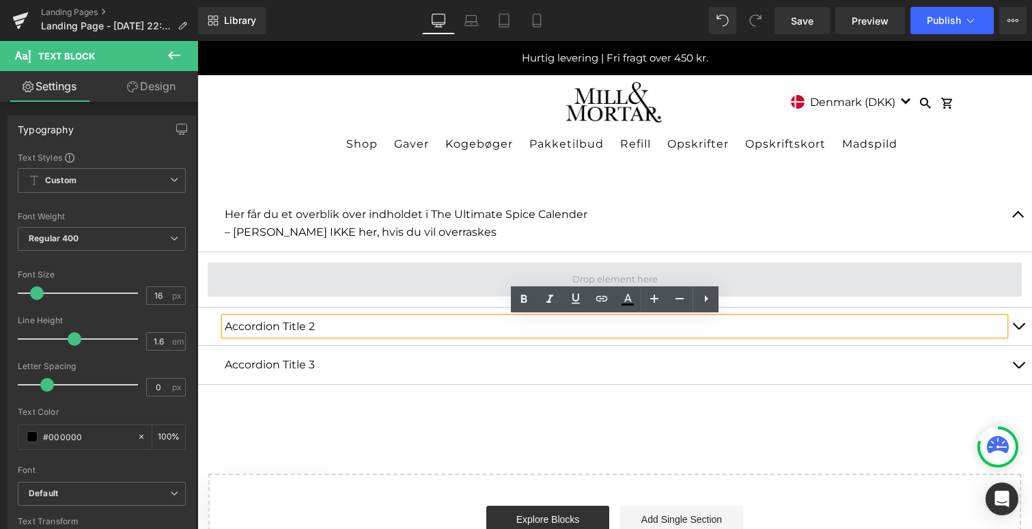
click at [482, 271] on span at bounding box center [615, 279] width 814 height 34
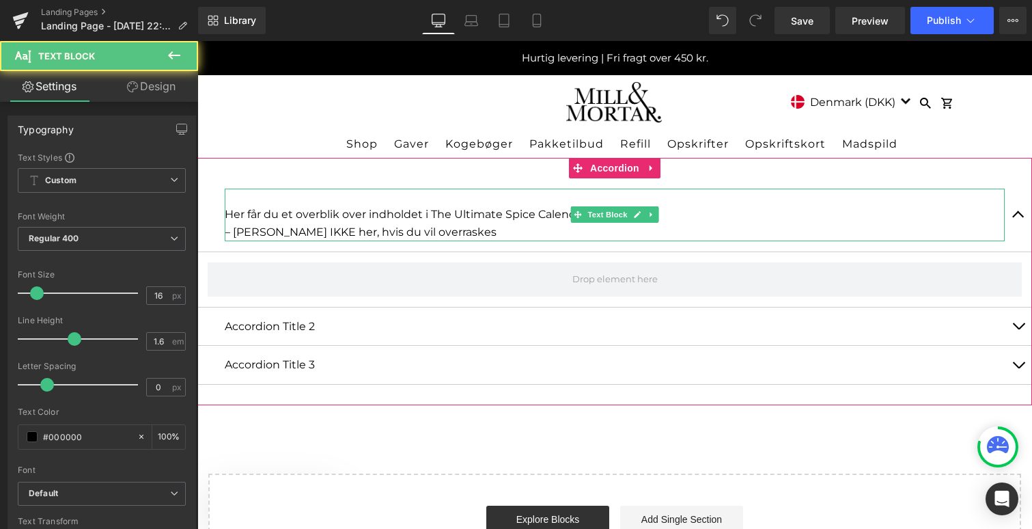
click at [469, 229] on p "Her får du et overblik over indholdet i The Ultimate Spice Calender – Læs IKKE …" at bounding box center [615, 223] width 780 height 35
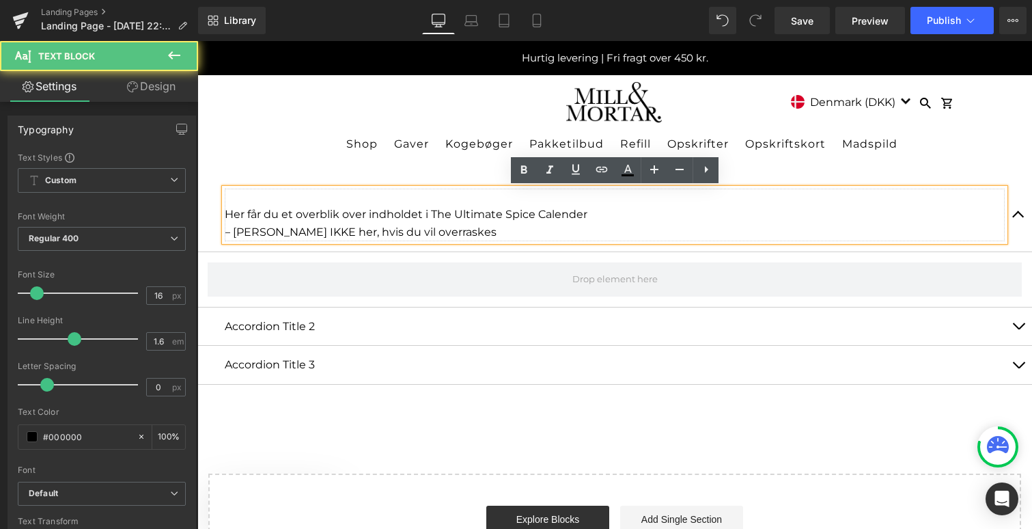
click at [587, 214] on p "Her får du et overblik over indholdet i The Ultimate Spice Calender – Læs IKKE …" at bounding box center [615, 223] width 780 height 35
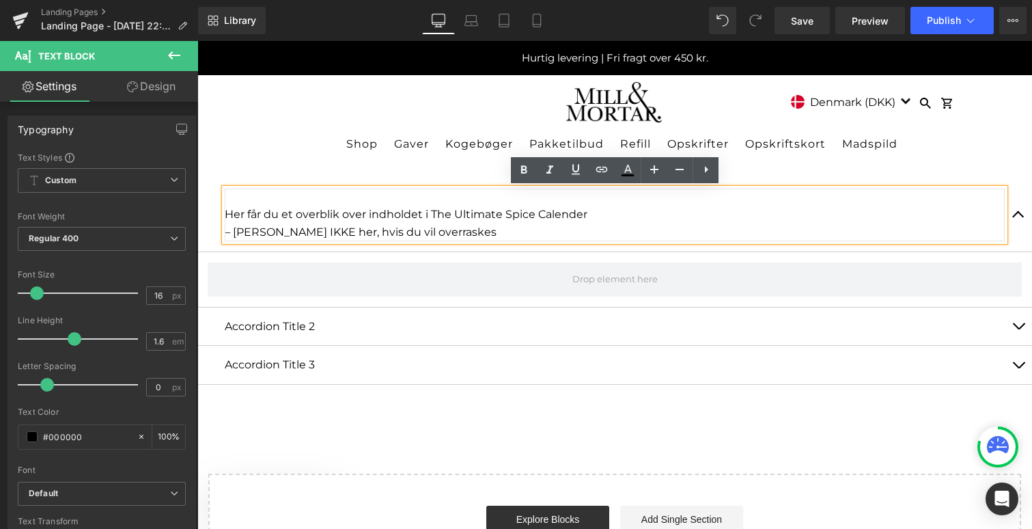
click at [436, 235] on span "Her får du et overblik over indholdet i The Ultimate Spice Calender – Læs IKKE …" at bounding box center [406, 223] width 363 height 31
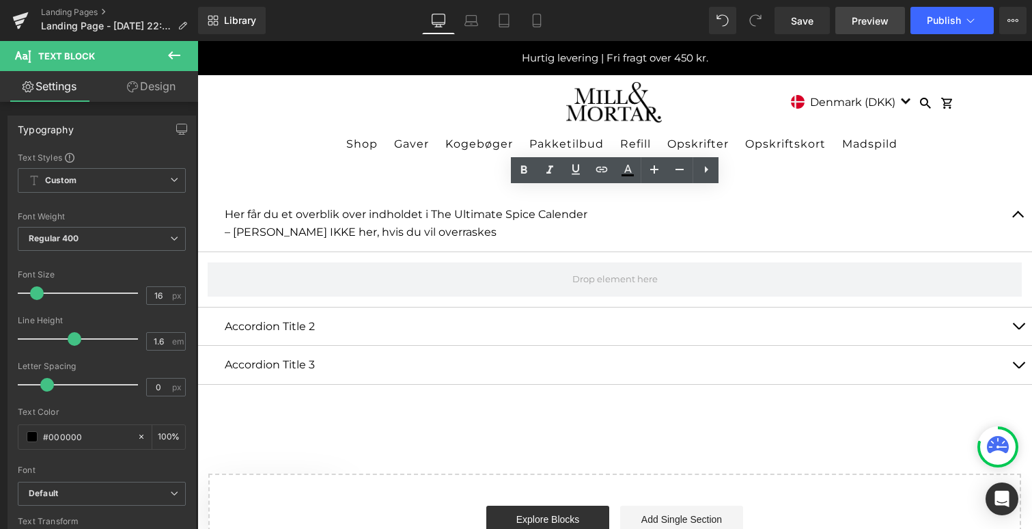
click at [869, 17] on span "Preview" at bounding box center [870, 21] width 37 height 14
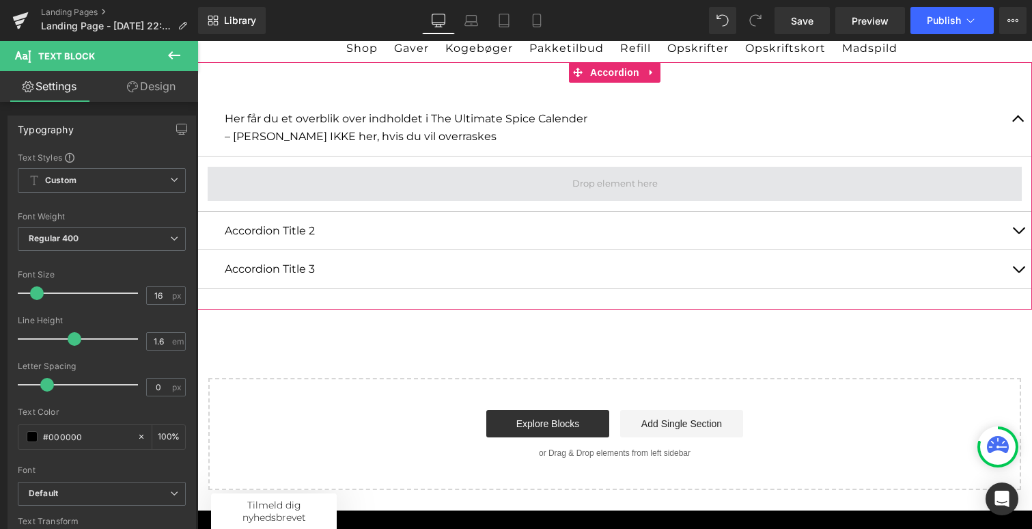
scroll to position [0, 0]
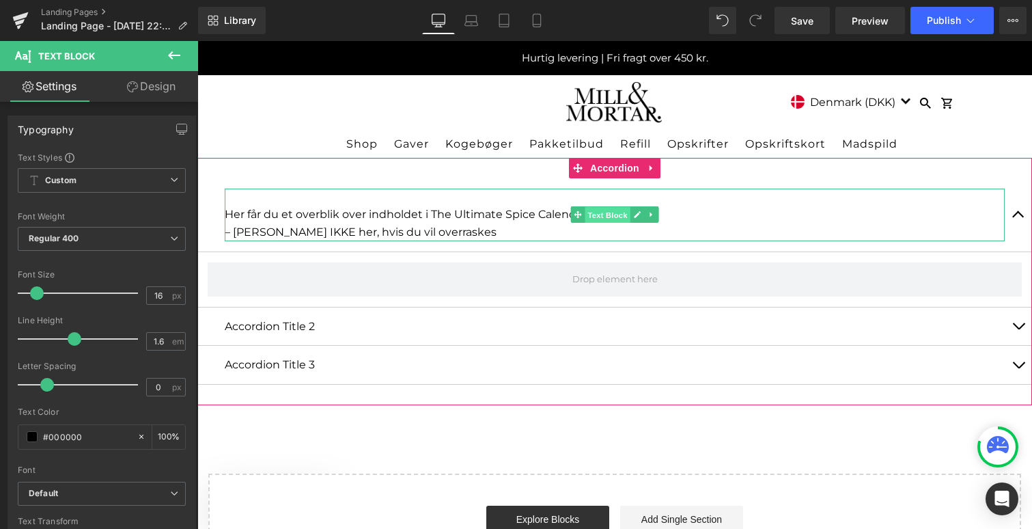
click at [605, 210] on span "Text Block" at bounding box center [607, 215] width 45 height 16
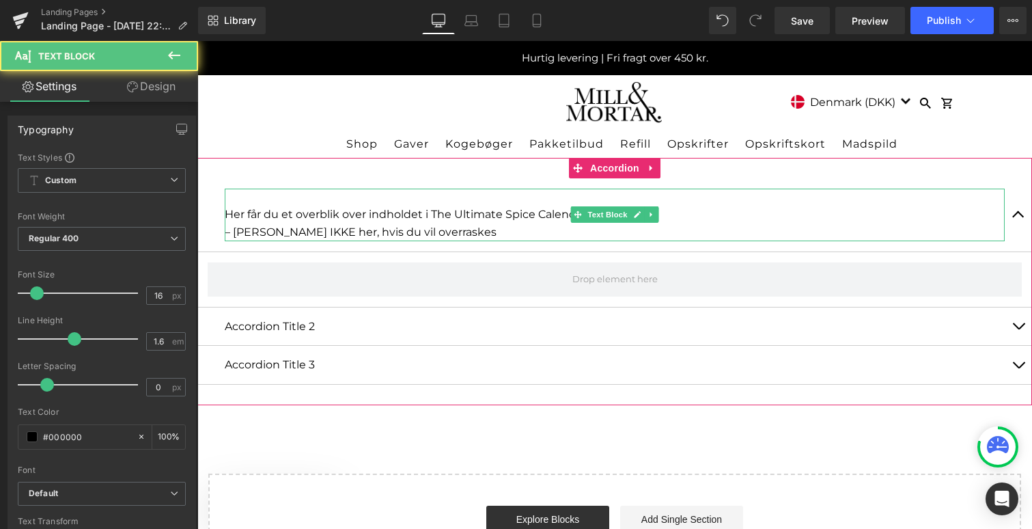
click at [662, 227] on p "Her får du et overblik over indholdet i The Ultimate Spice Calender – Læs IKKE …" at bounding box center [615, 223] width 780 height 35
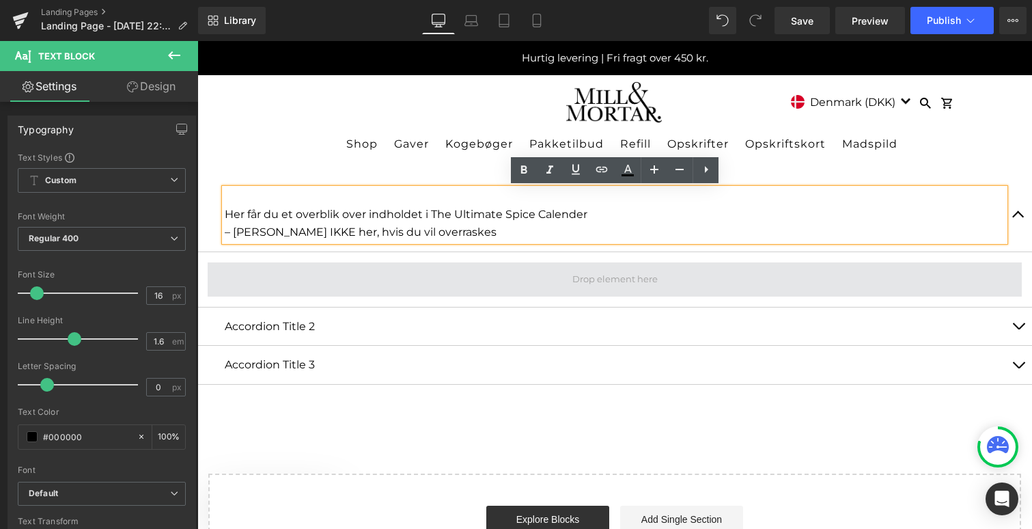
click at [582, 278] on span at bounding box center [615, 279] width 95 height 25
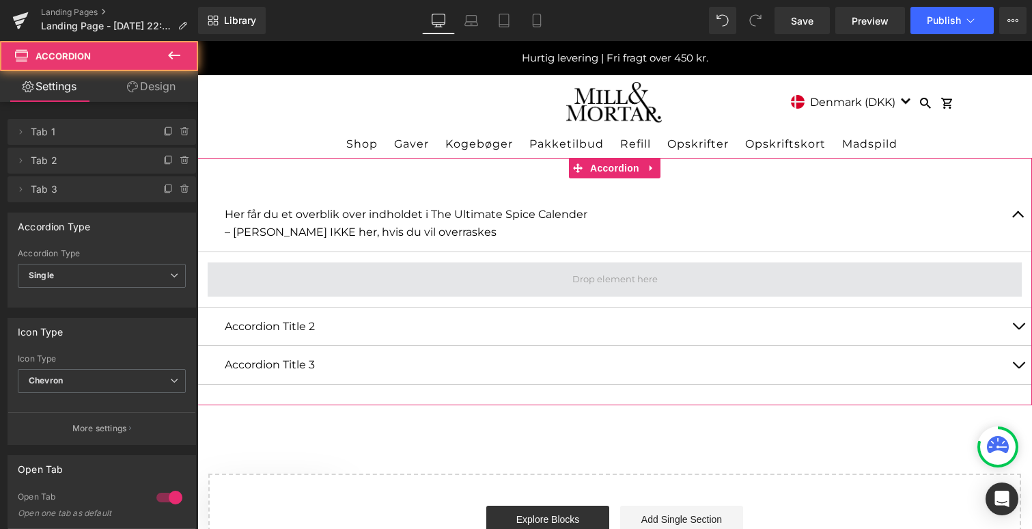
click at [407, 279] on span at bounding box center [615, 279] width 814 height 34
click at [312, 285] on span at bounding box center [615, 279] width 814 height 34
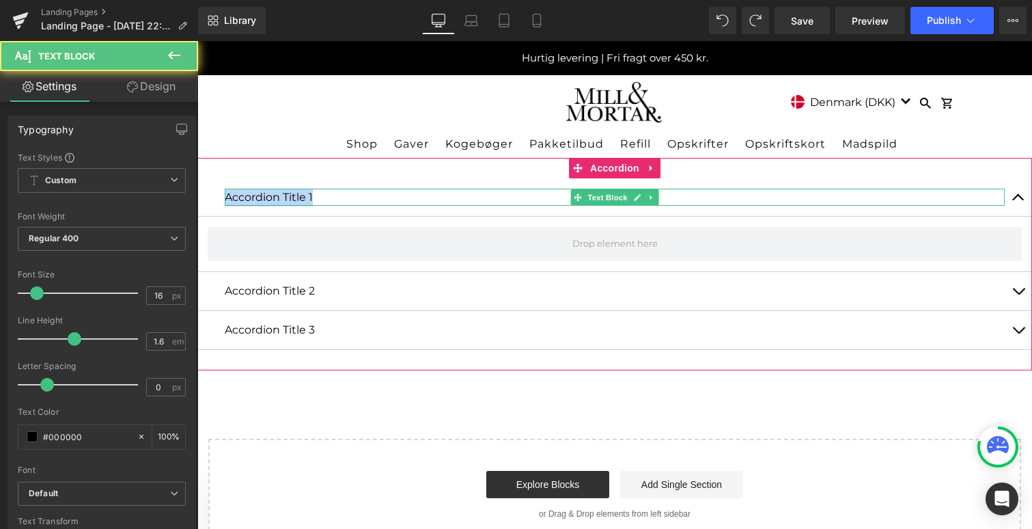
click at [508, 196] on p "Accordion Title 1" at bounding box center [615, 197] width 780 height 18
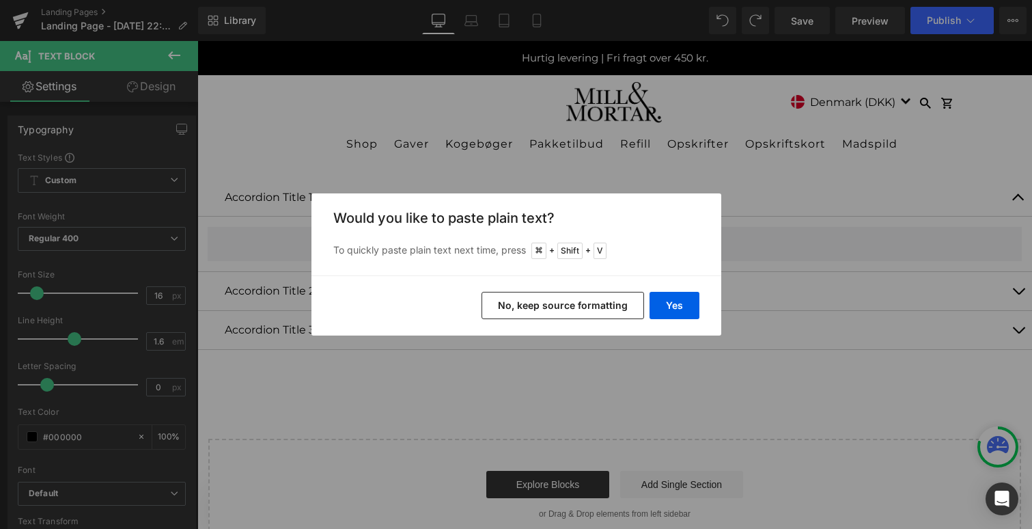
click at [558, 303] on button "No, keep source formatting" at bounding box center [562, 305] width 163 height 27
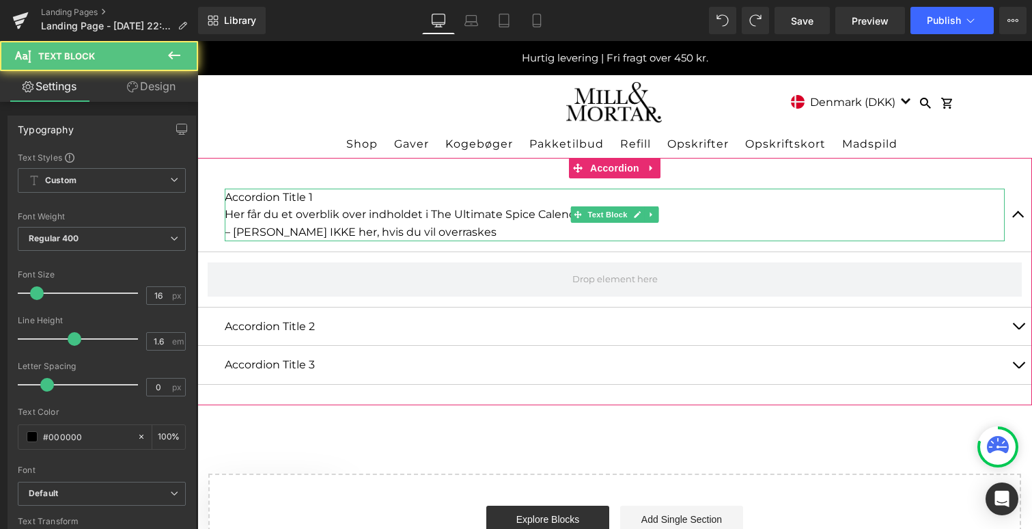
click at [324, 195] on p "Accordion Title 1" at bounding box center [615, 197] width 780 height 18
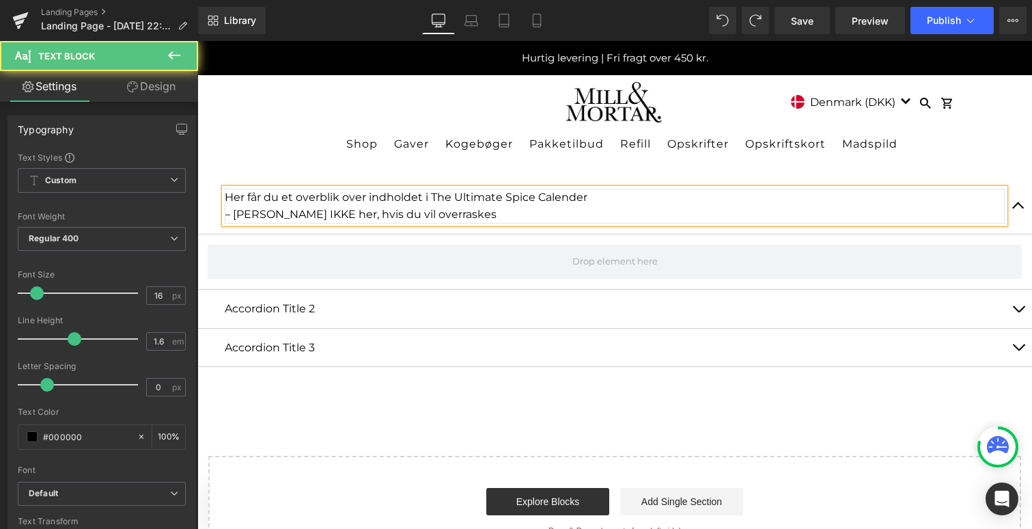
click at [449, 215] on span "– Læs IKKE her, hvis du vil overraskes" at bounding box center [377, 214] width 305 height 13
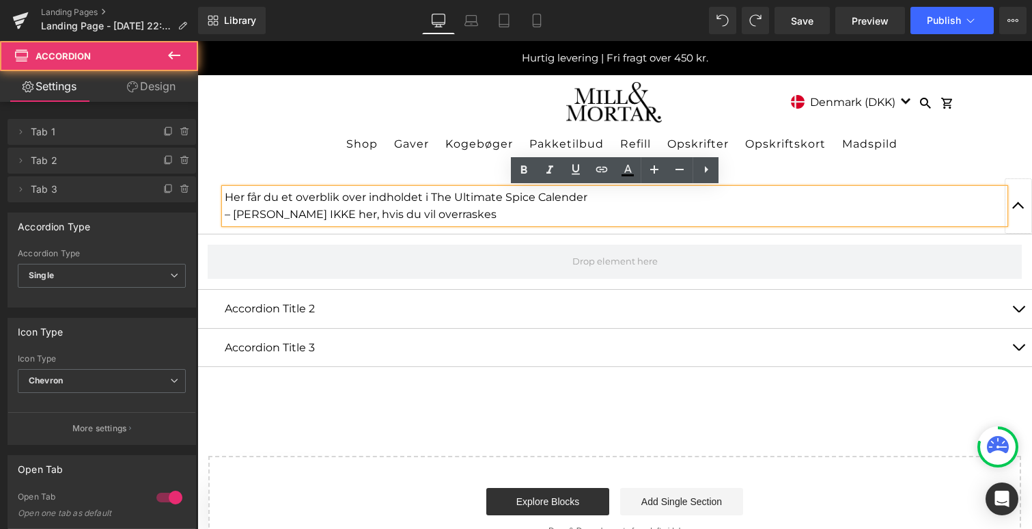
click at [1021, 205] on button "button" at bounding box center [1018, 205] width 27 height 55
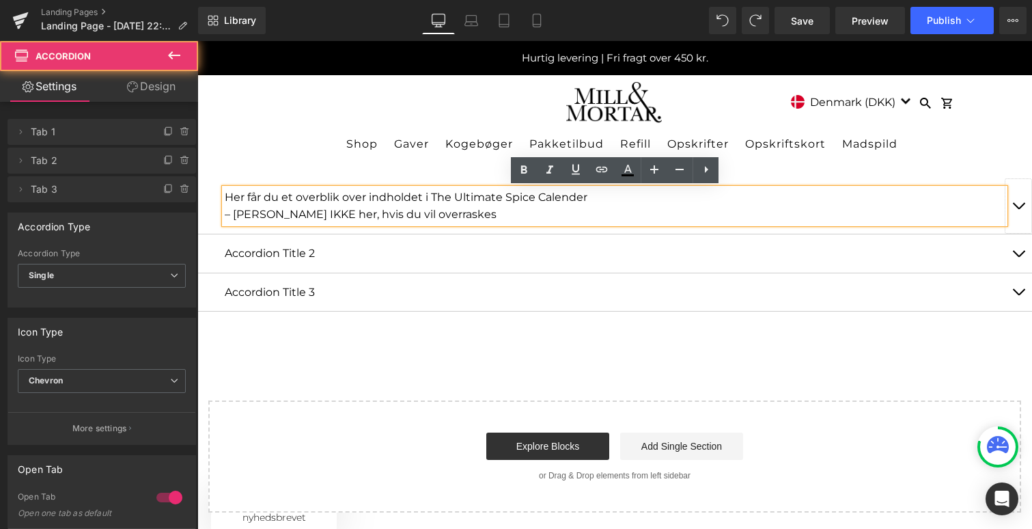
click at [1018, 209] on span "button" at bounding box center [1018, 209] width 0 height 0
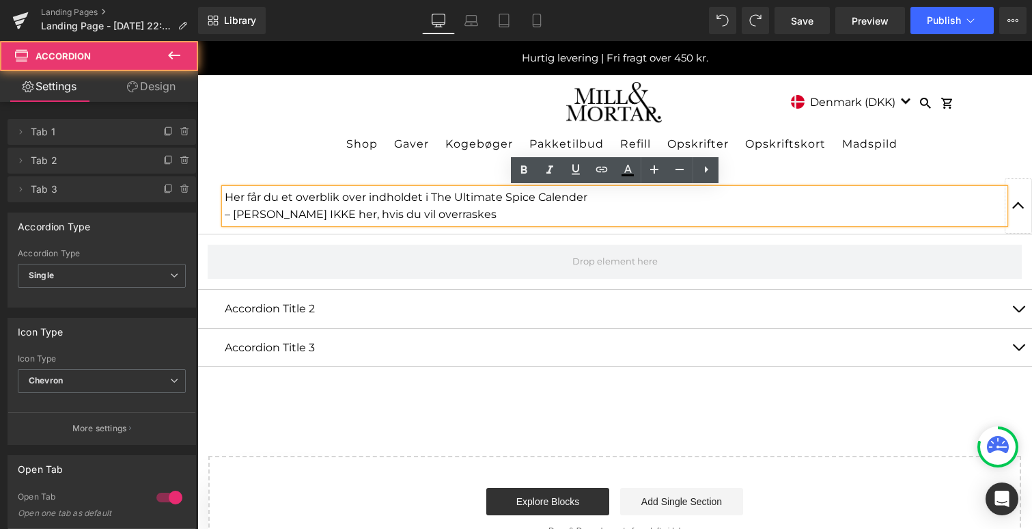
click at [1018, 209] on span "button" at bounding box center [1018, 209] width 0 height 0
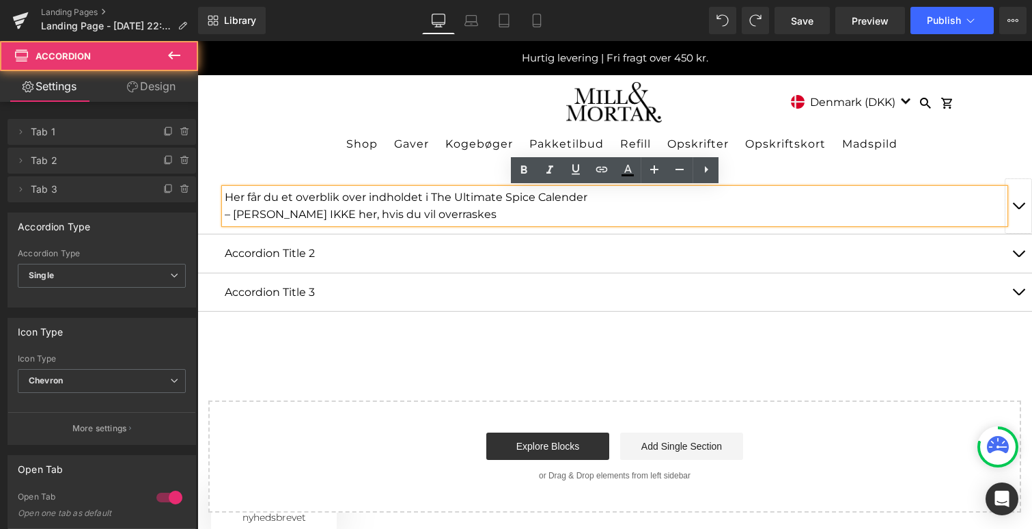
click at [1020, 205] on button "button" at bounding box center [1018, 205] width 27 height 55
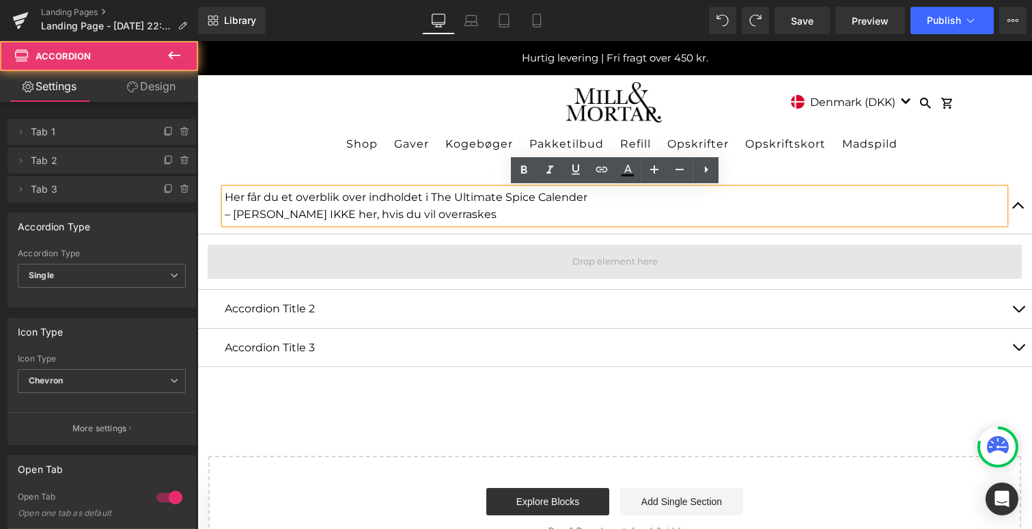
click at [810, 257] on span at bounding box center [615, 262] width 814 height 34
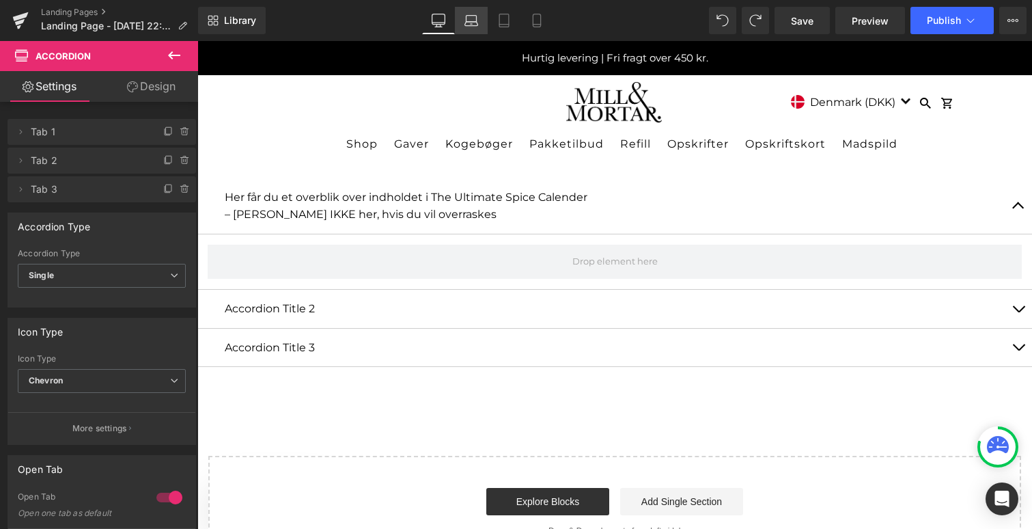
click at [476, 16] on icon at bounding box center [471, 19] width 10 height 6
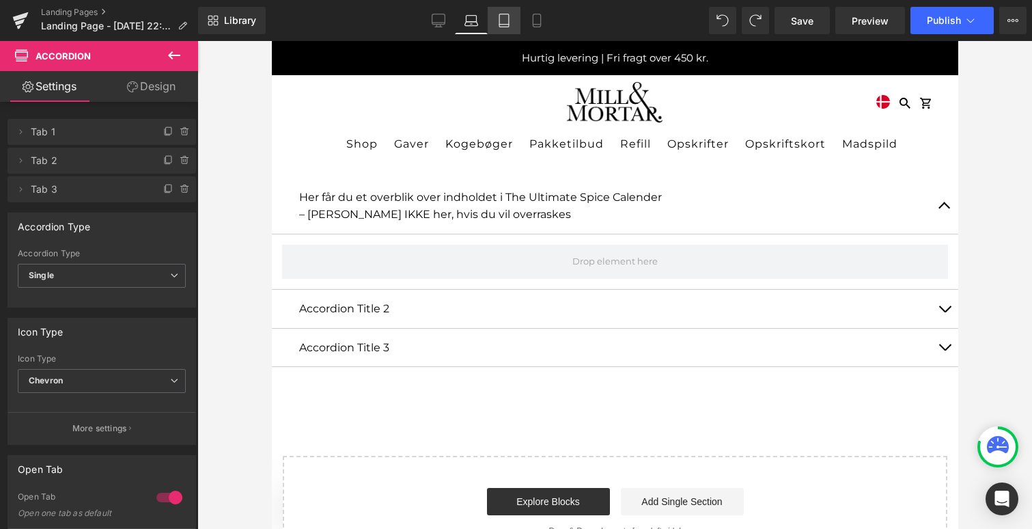
click at [508, 19] on icon at bounding box center [504, 20] width 10 height 13
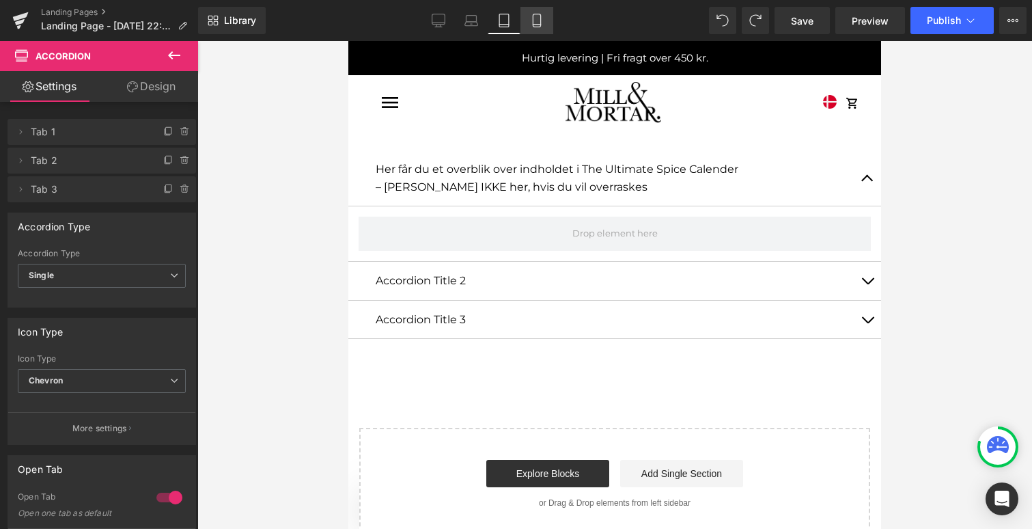
click at [537, 22] on icon at bounding box center [537, 21] width 14 height 14
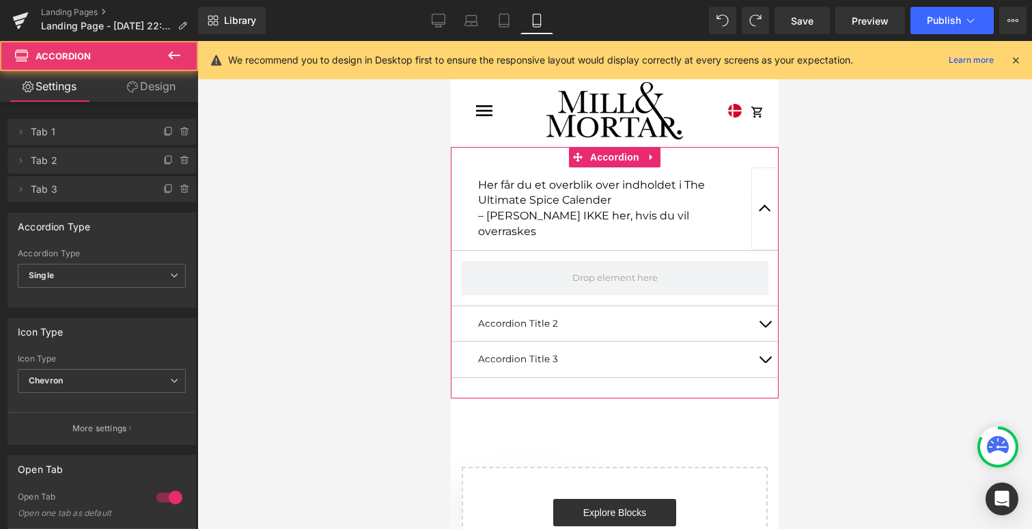
click at [768, 196] on button "button" at bounding box center [764, 208] width 27 height 83
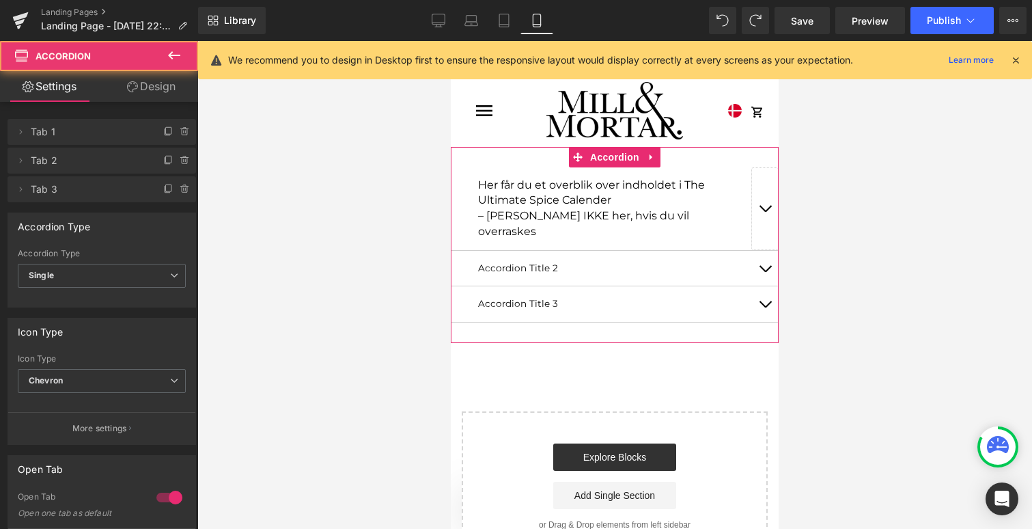
click at [768, 196] on button "button" at bounding box center [764, 208] width 27 height 83
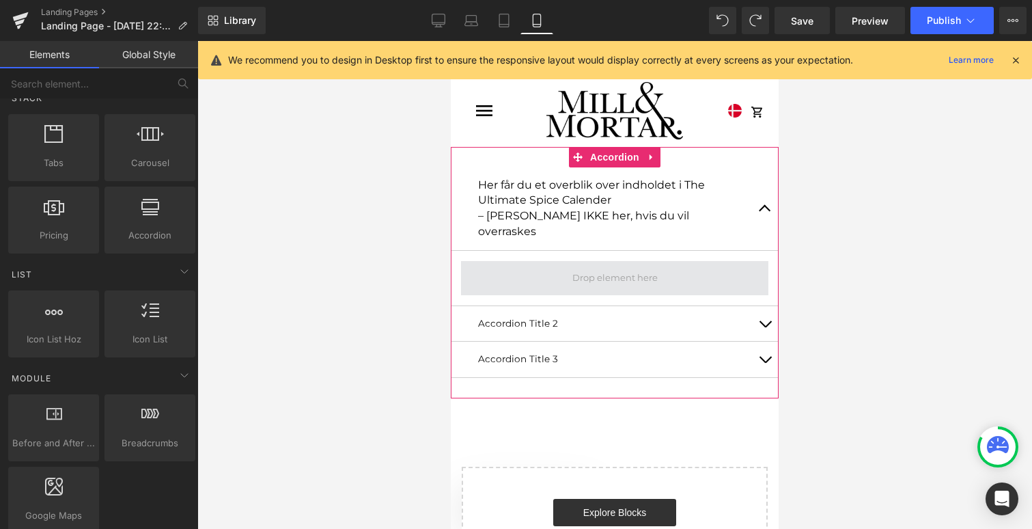
click at [644, 267] on span at bounding box center [615, 278] width 95 height 22
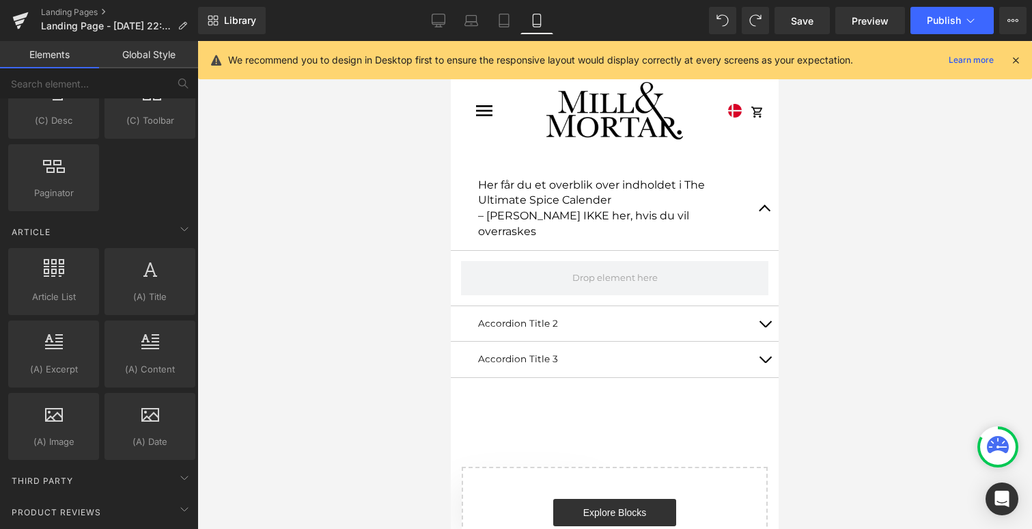
scroll to position [2583, 0]
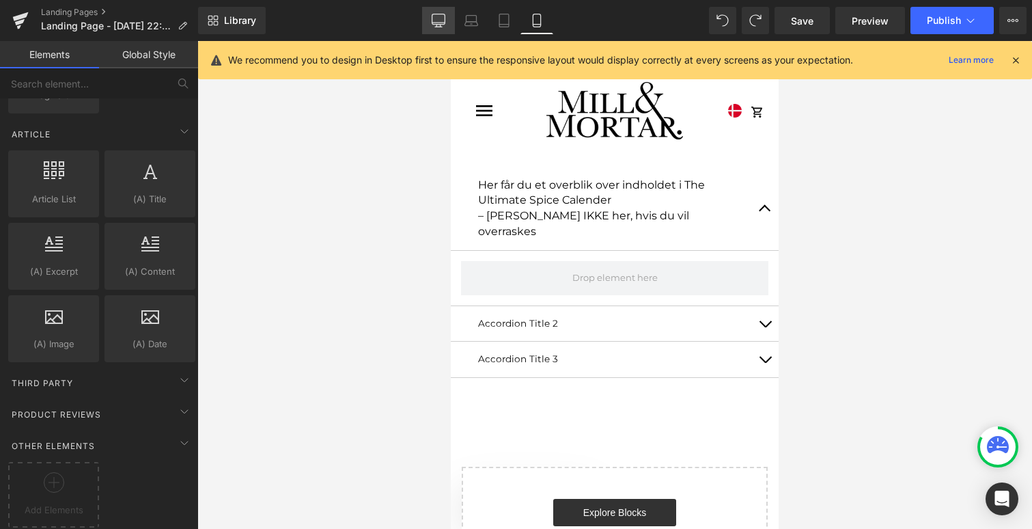
click at [443, 20] on icon at bounding box center [439, 21] width 14 height 14
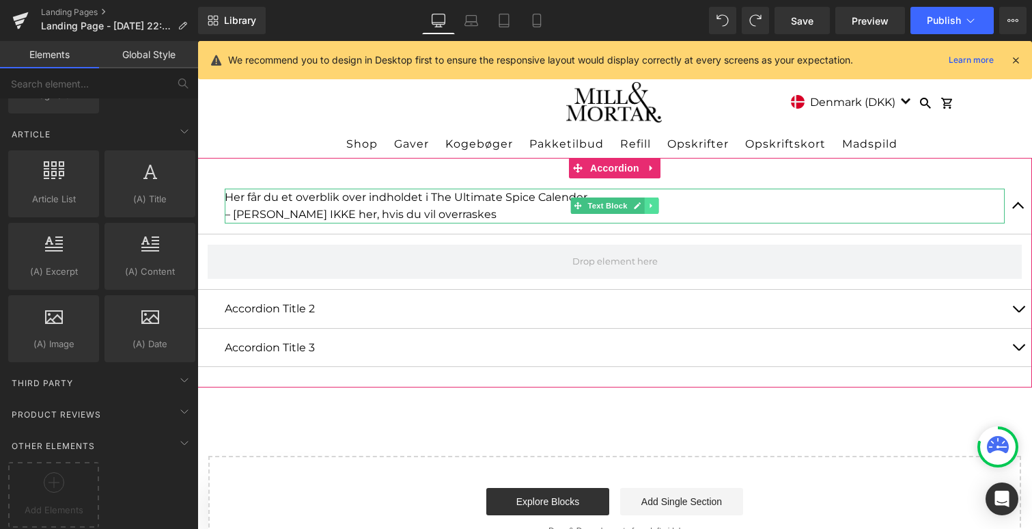
click at [654, 206] on icon at bounding box center [651, 205] width 8 height 8
click at [642, 206] on icon at bounding box center [645, 206] width 8 height 8
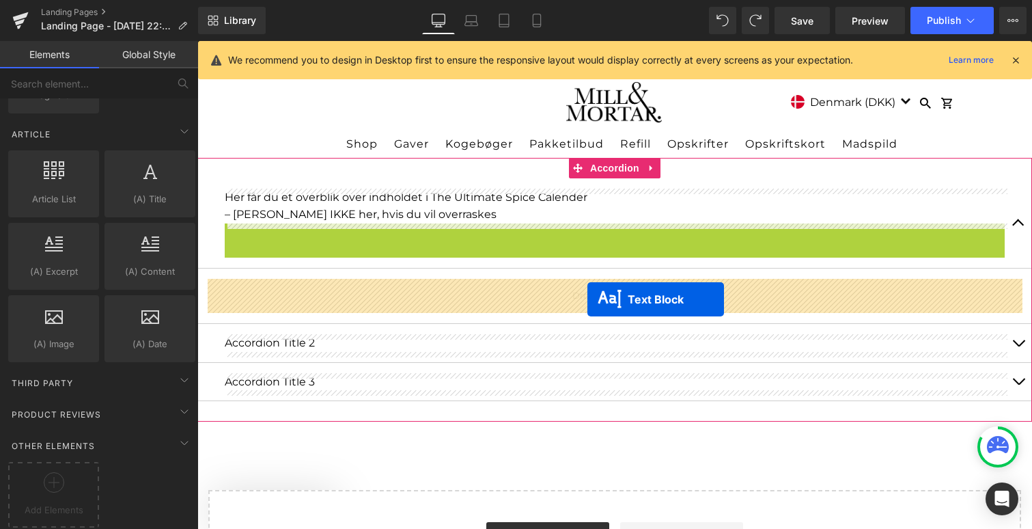
drag, startPoint x: 587, startPoint y: 246, endPoint x: 587, endPoint y: 298, distance: 52.6
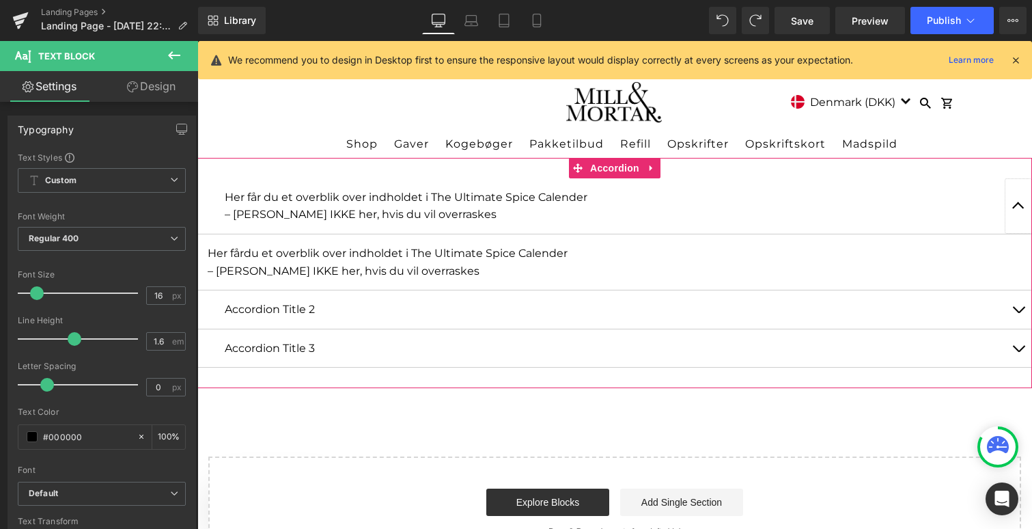
click at [1016, 208] on button "button" at bounding box center [1018, 205] width 27 height 55
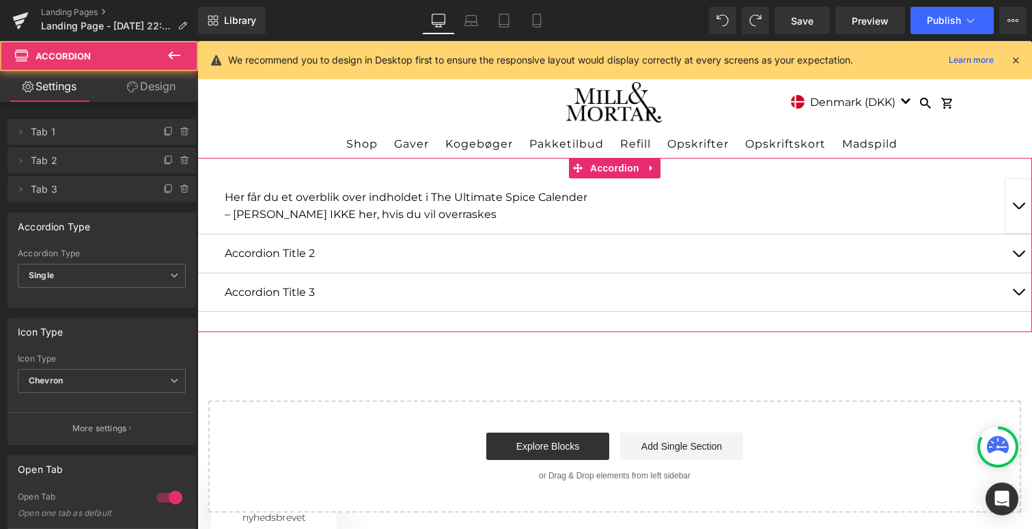
click at [1018, 209] on span "button" at bounding box center [1018, 209] width 0 height 0
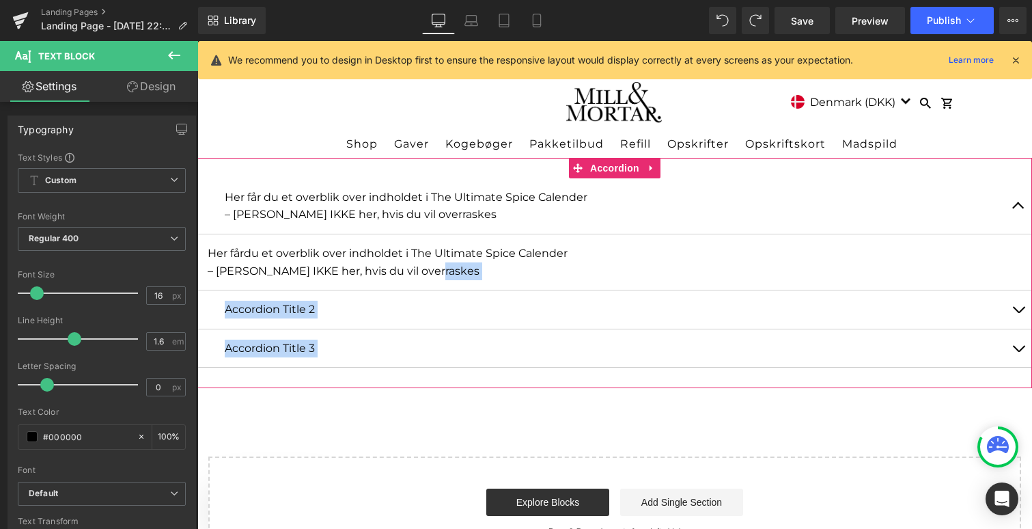
drag, startPoint x: 420, startPoint y: 267, endPoint x: 201, endPoint y: 245, distance: 219.6
click at [201, 244] on article "Her fårdu et overblik over indholdet i The Ultimate Spice Calender – Læs IKKE h…" at bounding box center [614, 262] width 835 height 56
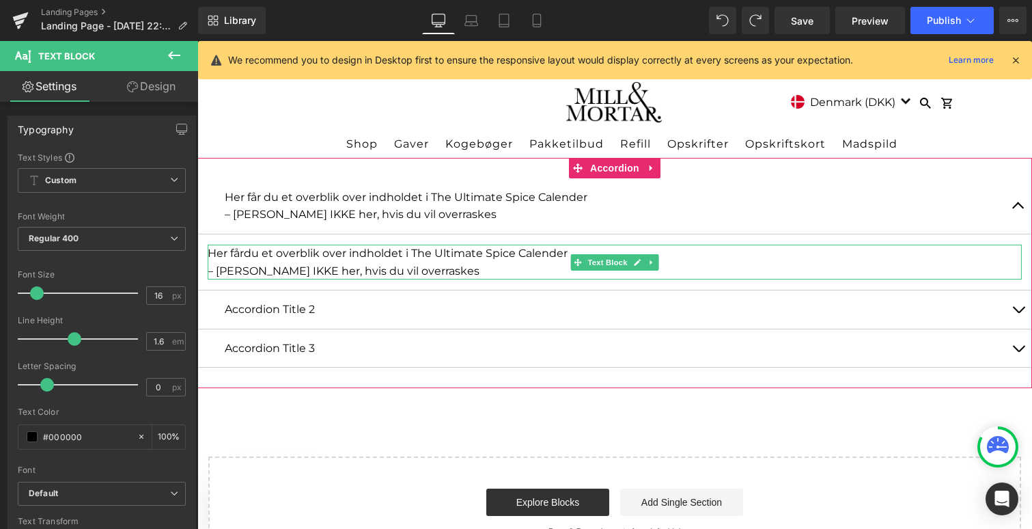
click at [276, 260] on span "Her fårdu et overblik over indholdet i The Ultimate Spice Calender" at bounding box center [388, 253] width 360 height 13
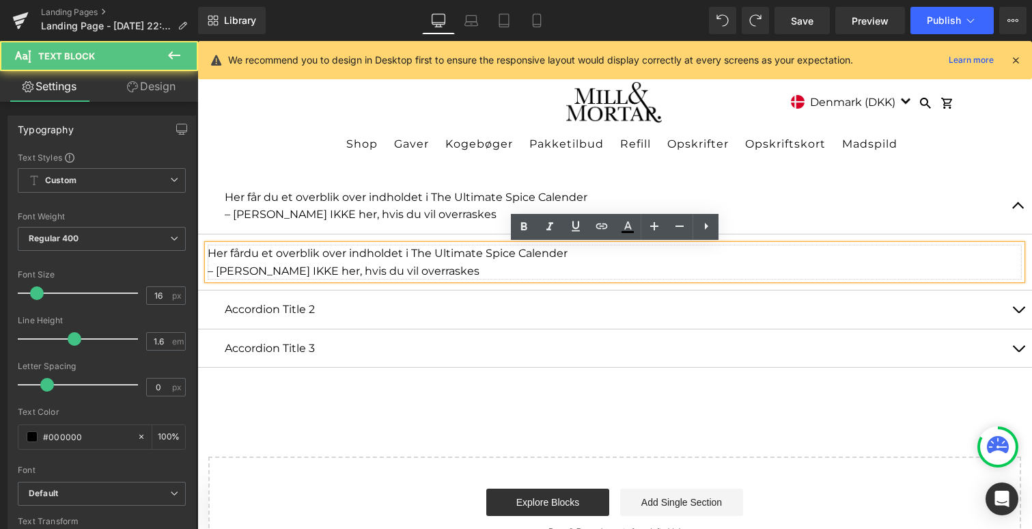
click at [419, 278] on div "Her fårdu et overblik over indholdet i The Ultimate Spice Calender – Læs IKKE h…" at bounding box center [615, 262] width 814 height 35
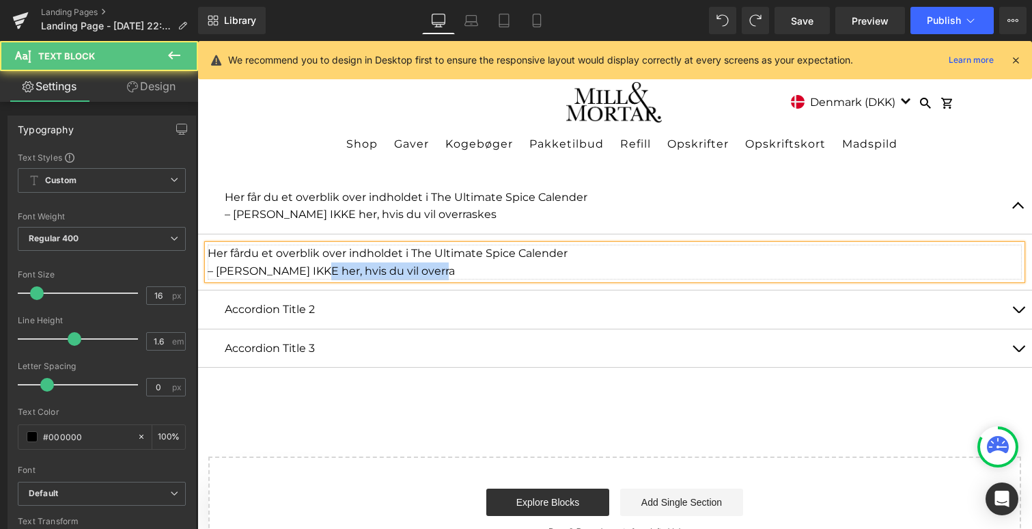
drag, startPoint x: 416, startPoint y: 270, endPoint x: 310, endPoint y: 269, distance: 105.9
click at [310, 269] on div "Her fårdu et overblik over indholdet i The Ultimate Spice Calender – Læs IKKE h…" at bounding box center [615, 262] width 814 height 35
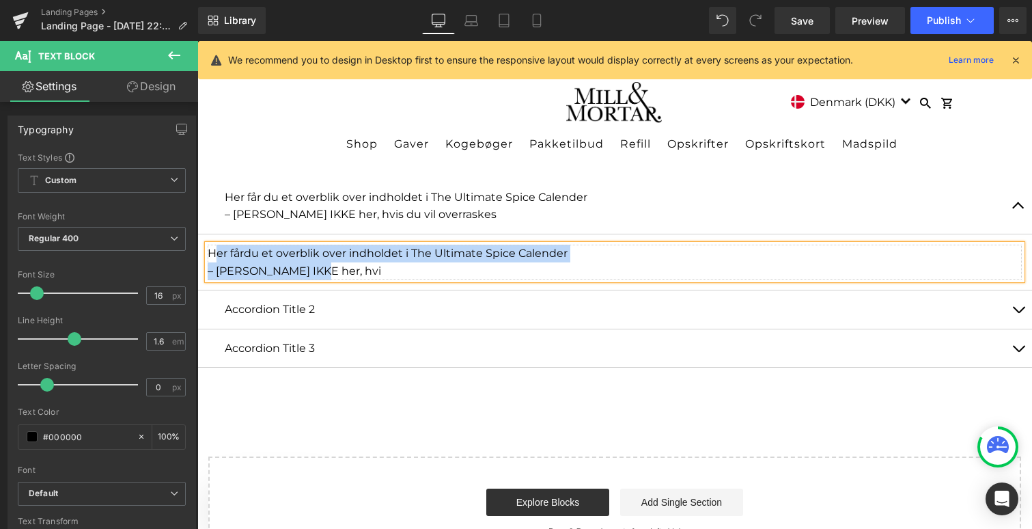
drag, startPoint x: 310, startPoint y: 269, endPoint x: 215, endPoint y: 251, distance: 96.7
click at [215, 251] on div "Her fårdu et overblik over indholdet i The Ultimate Spice Calender – Læs IKKE h…" at bounding box center [615, 262] width 814 height 35
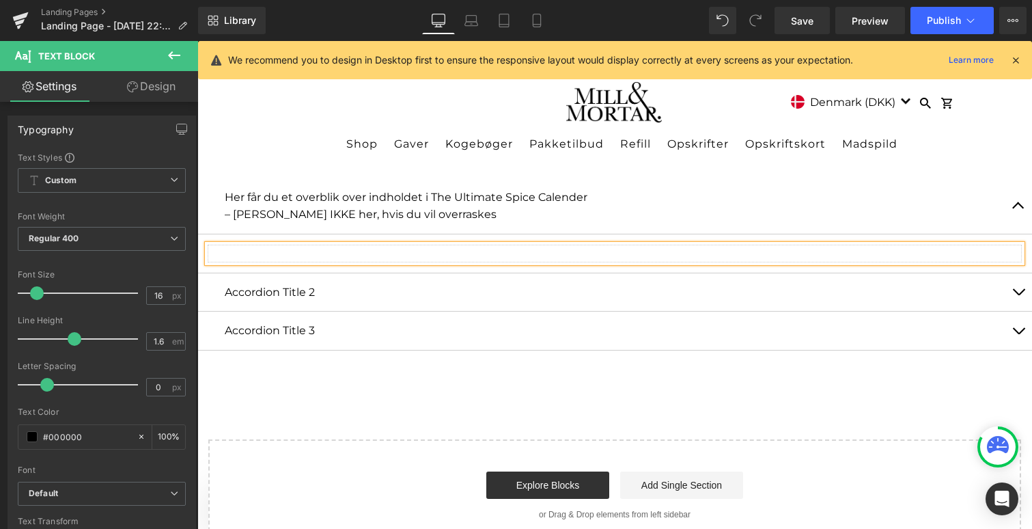
click at [352, 255] on div at bounding box center [615, 254] width 814 height 18
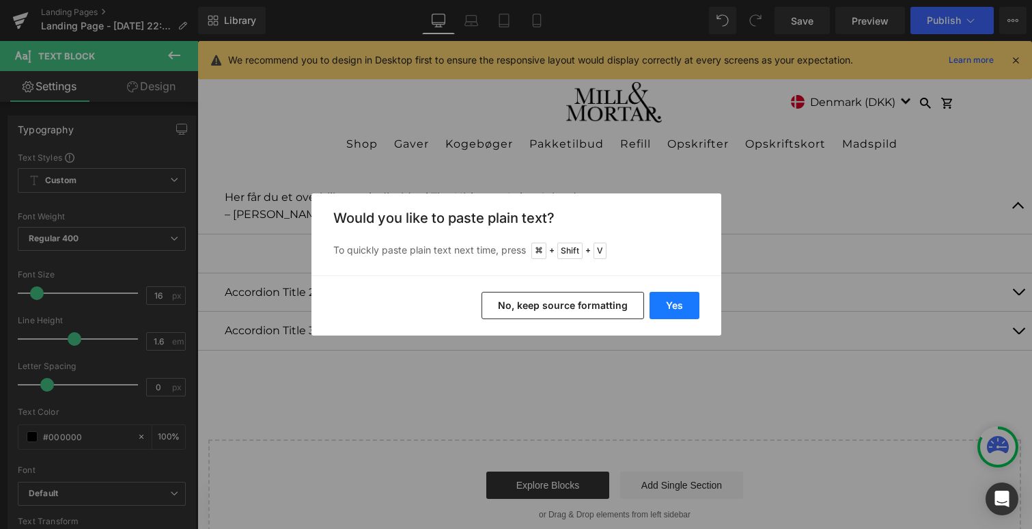
click at [680, 301] on button "Yes" at bounding box center [674, 305] width 50 height 27
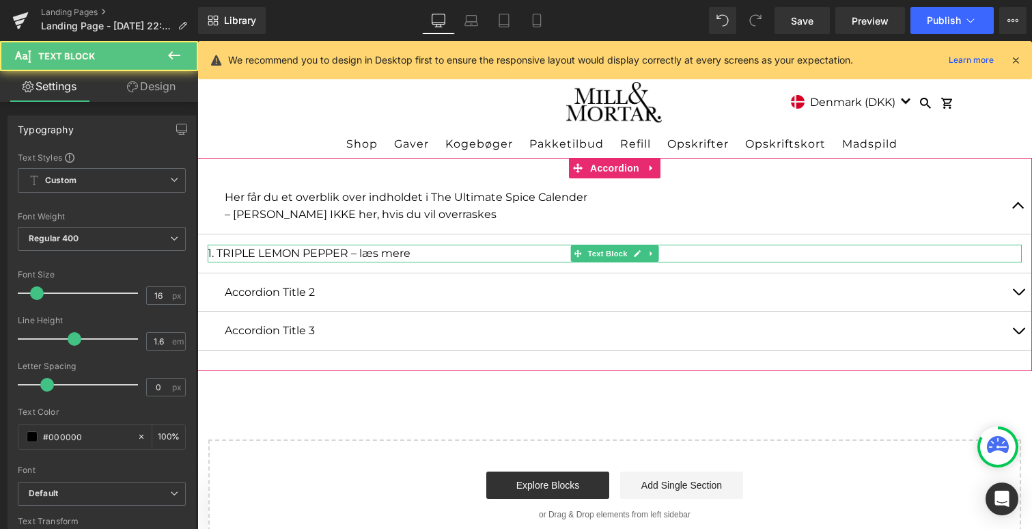
click at [398, 252] on font "1. TRIPLE LEMON PEPPER – læs mere" at bounding box center [309, 253] width 203 height 13
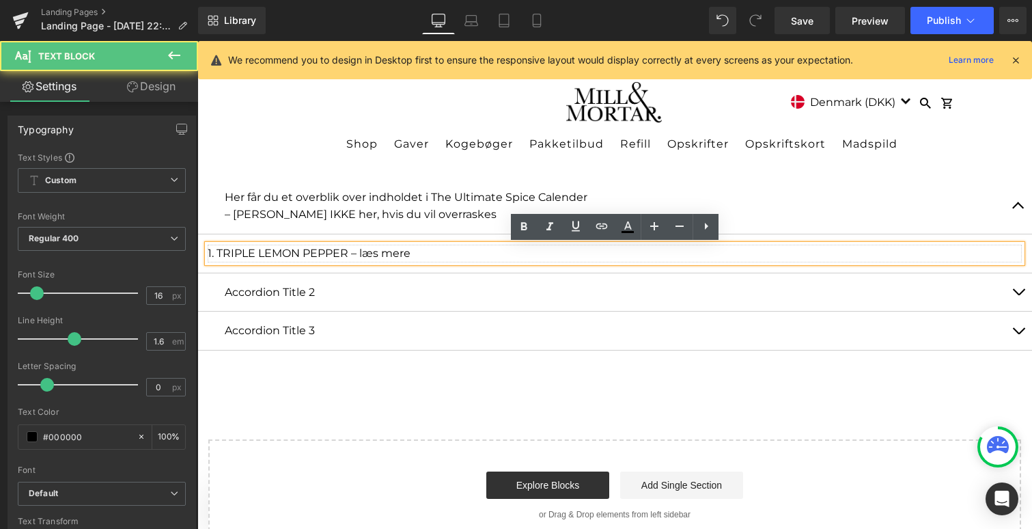
click at [404, 253] on font "1. TRIPLE LEMON PEPPER – læs mere" at bounding box center [309, 253] width 203 height 13
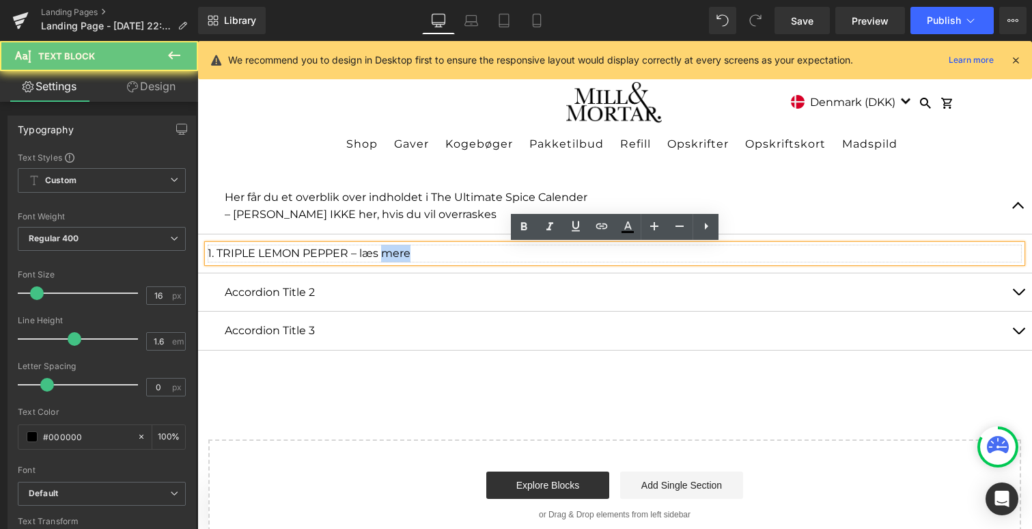
click at [404, 253] on font "1. TRIPLE LEMON PEPPER – læs mere" at bounding box center [309, 253] width 203 height 13
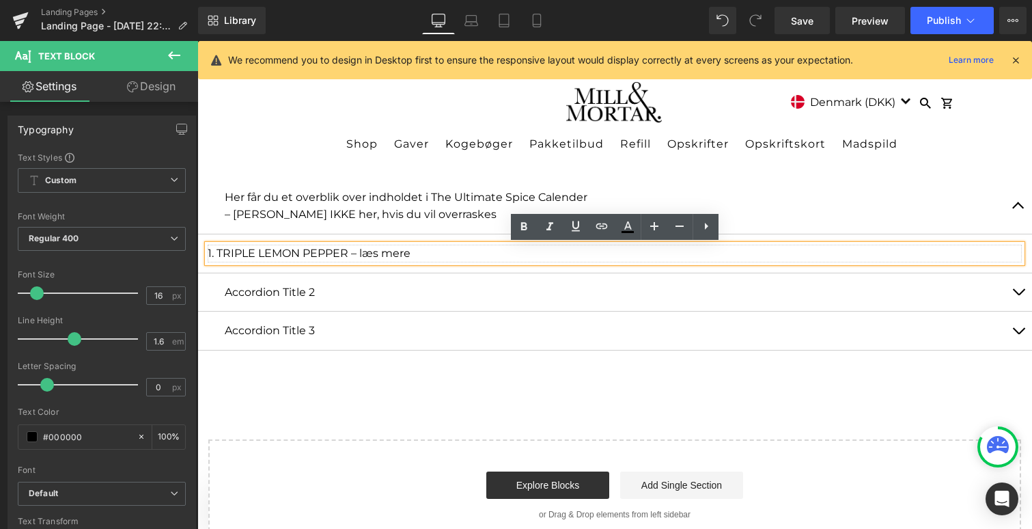
click at [441, 258] on div "1. TRIPLE LEMON PEPPER – læs mere" at bounding box center [615, 254] width 814 height 18
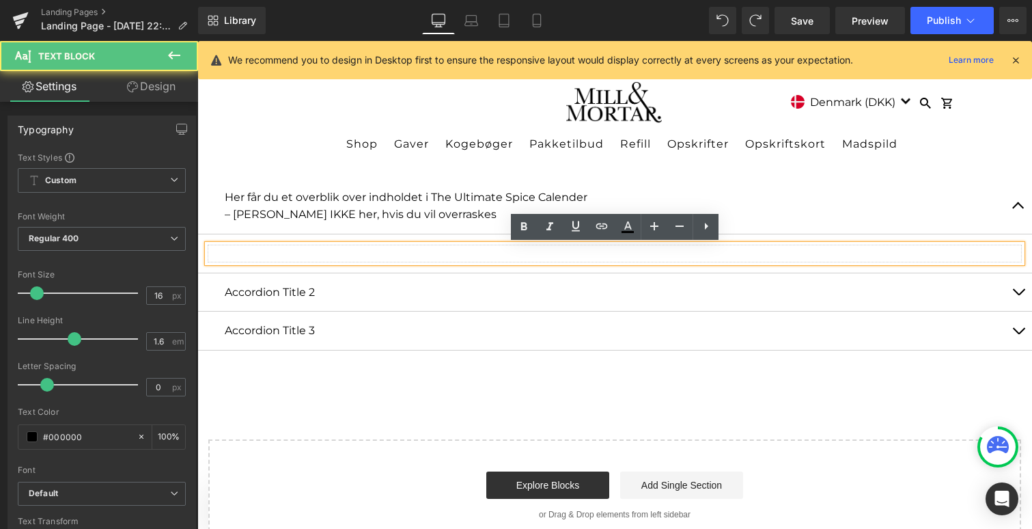
click at [387, 255] on div at bounding box center [615, 254] width 814 height 18
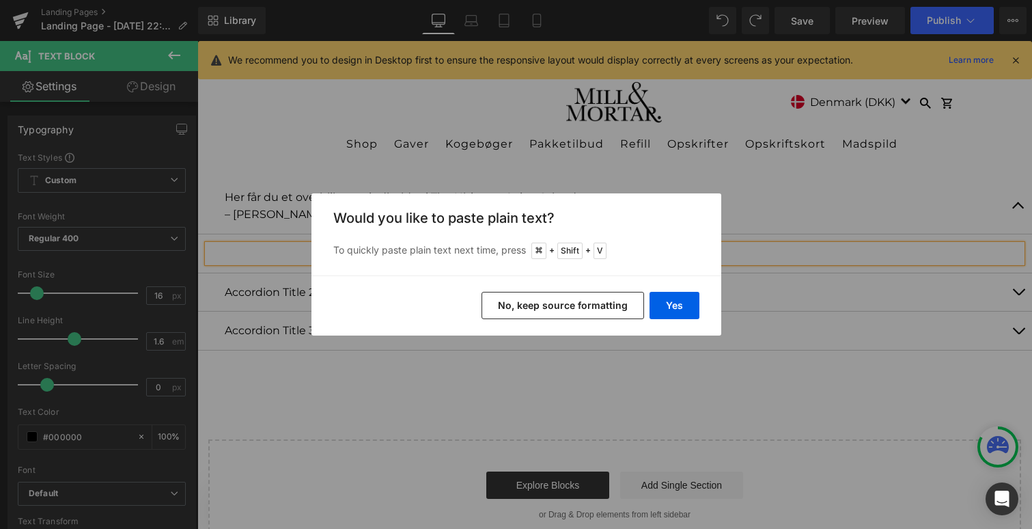
click at [557, 305] on button "No, keep source formatting" at bounding box center [562, 305] width 163 height 27
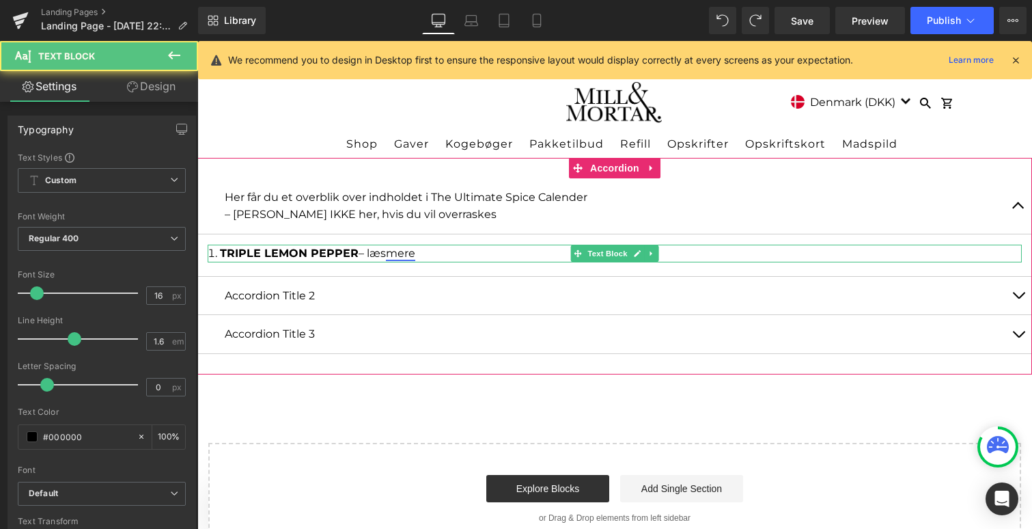
click at [406, 251] on span "mere" at bounding box center [400, 253] width 29 height 13
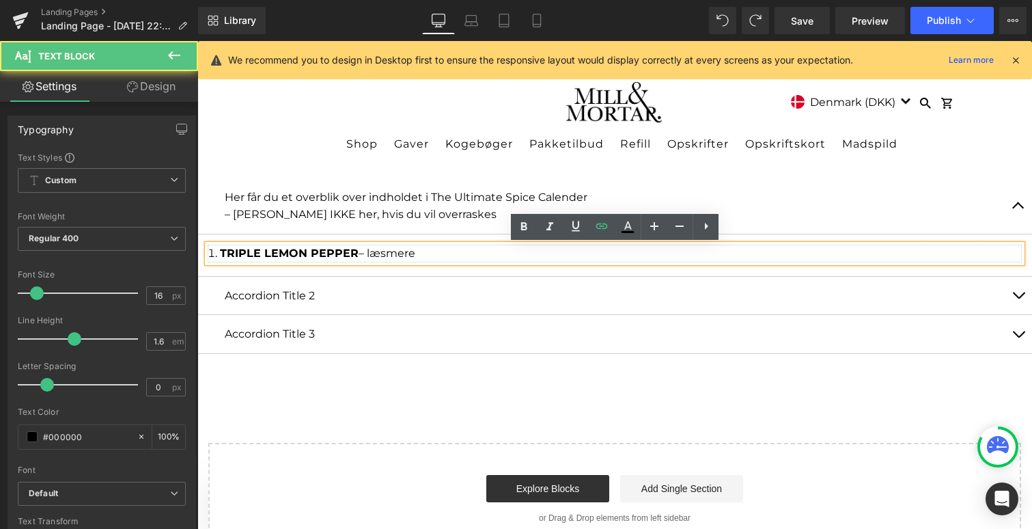
click at [447, 257] on li "TRIPLE LEMON PEPPER – læs mere" at bounding box center [615, 254] width 814 height 18
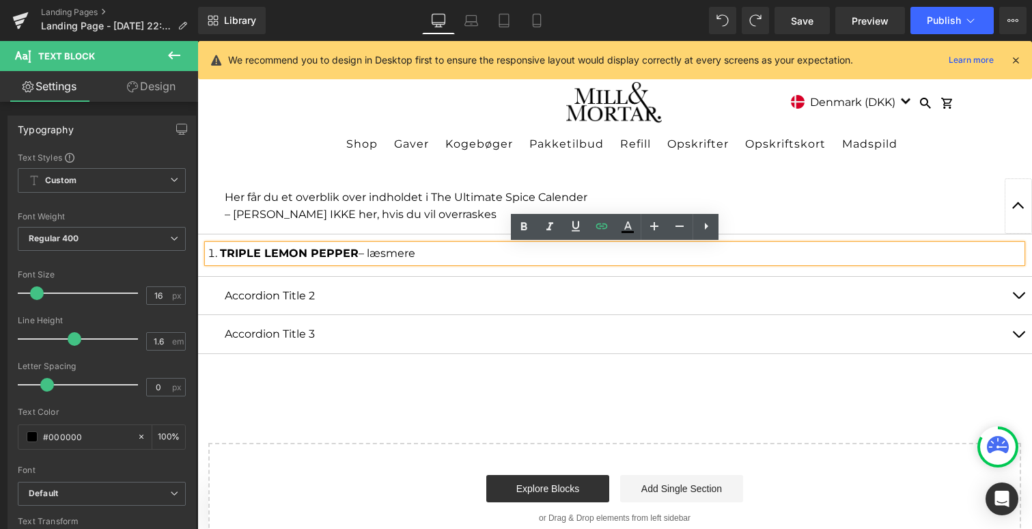
click at [1018, 209] on span "button" at bounding box center [1018, 209] width 0 height 0
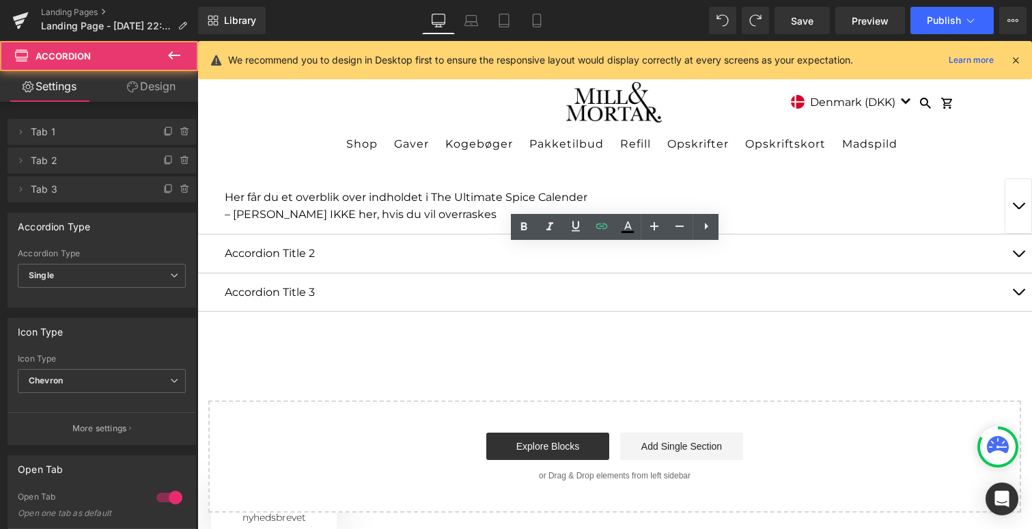
click at [1014, 206] on button "button" at bounding box center [1018, 205] width 27 height 55
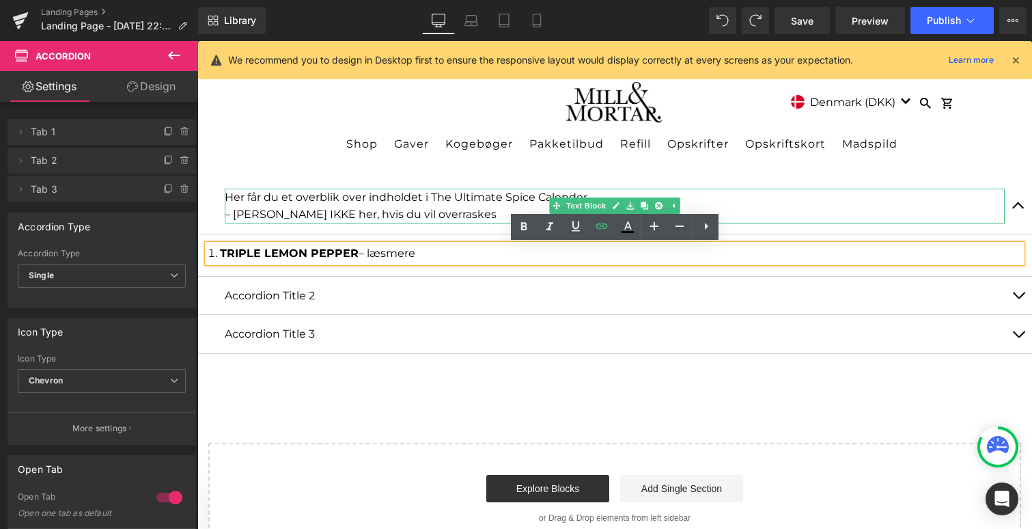
click at [954, 210] on div "Her får du et overblik over indholdet i The Ultimate Spice Calender – Læs IKKE …" at bounding box center [615, 205] width 780 height 35
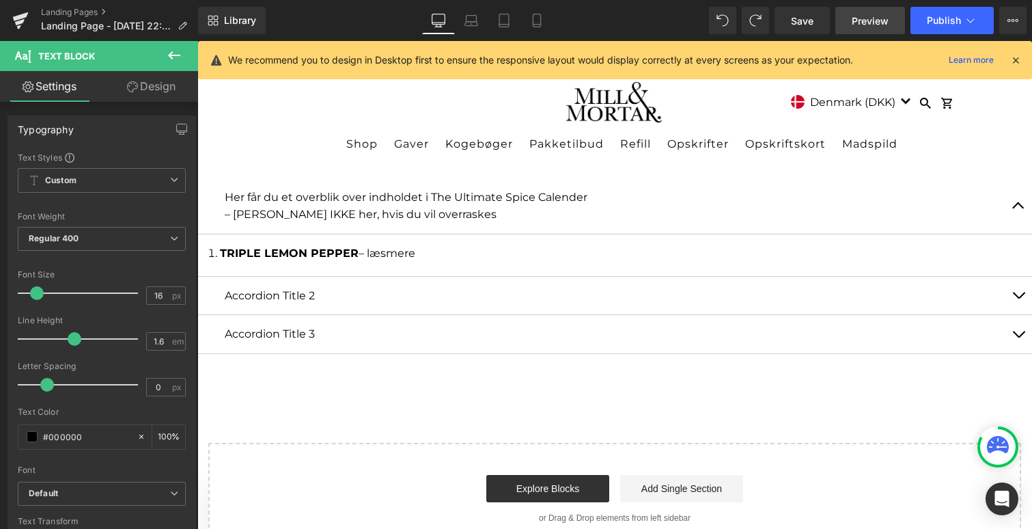
click at [850, 25] on link "Preview" at bounding box center [870, 20] width 70 height 27
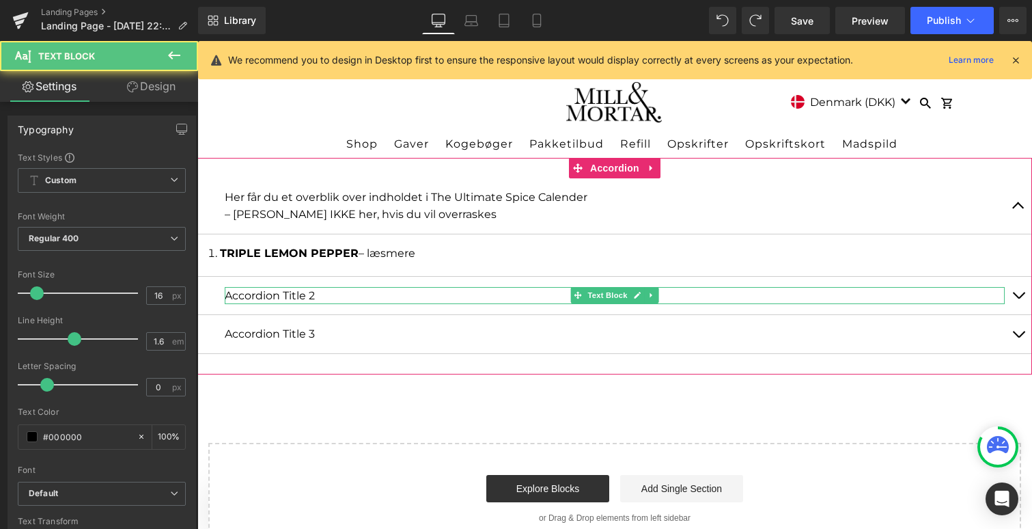
click at [304, 294] on p "Accordion Title 2" at bounding box center [615, 296] width 780 height 18
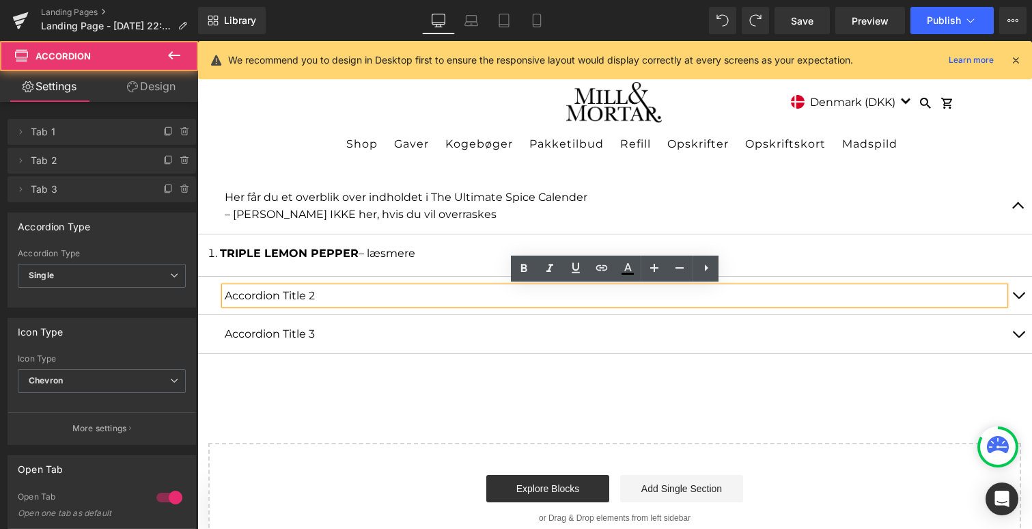
click at [363, 266] on article "TRIPLE LEMON PEPPER – læs mere Text Block" at bounding box center [614, 255] width 835 height 42
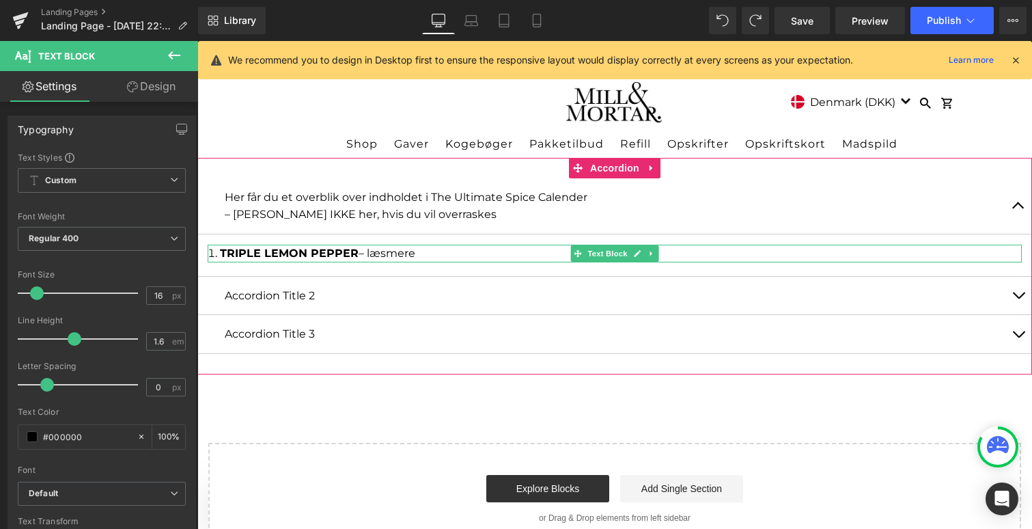
click at [434, 252] on li "TRIPLE LEMON PEPPER – læs mere" at bounding box center [615, 254] width 814 height 18
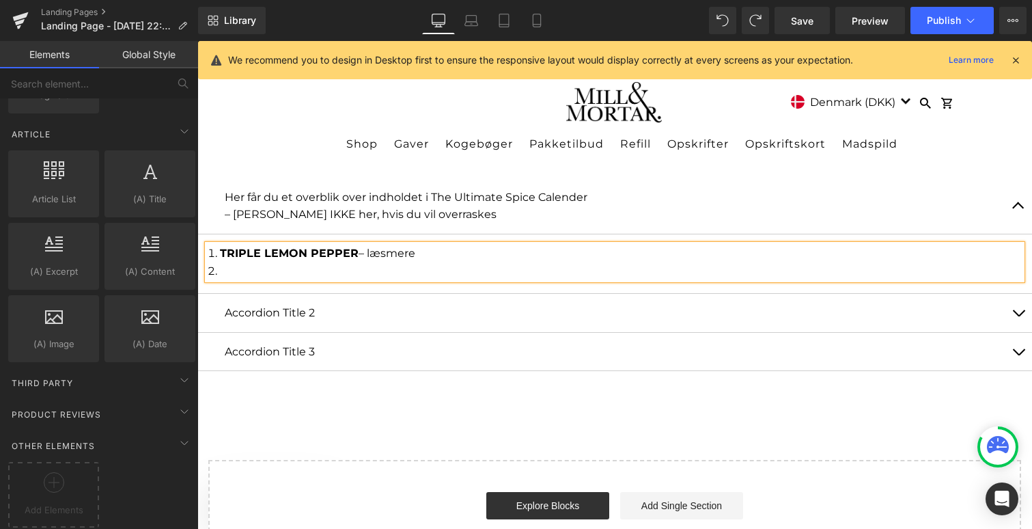
click at [846, 403] on div "Her får du et overblik over indholdet i The Ultimate Spice Calender – Læs IKKE …" at bounding box center [614, 365] width 835 height 415
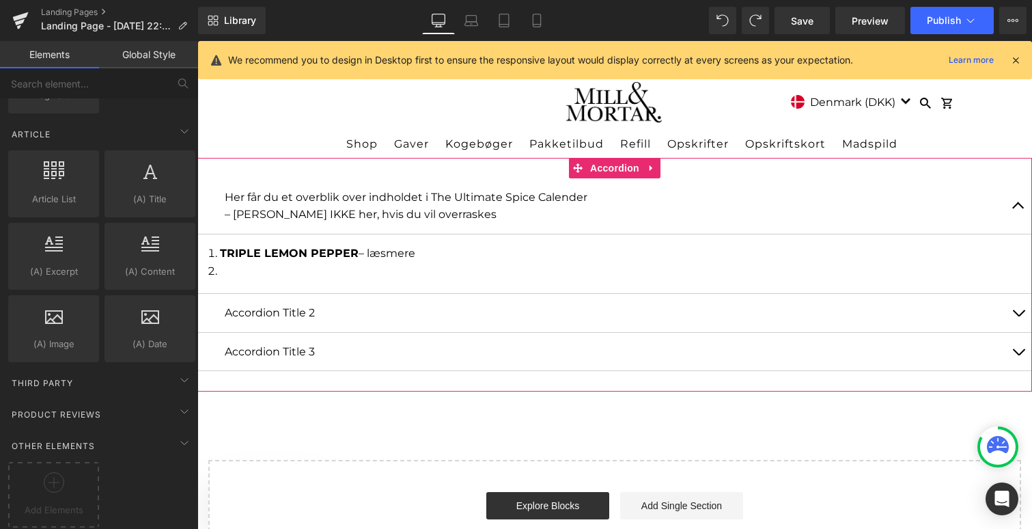
click at [746, 365] on div "Accordion Title 3 Text Block" at bounding box center [614, 352] width 835 height 39
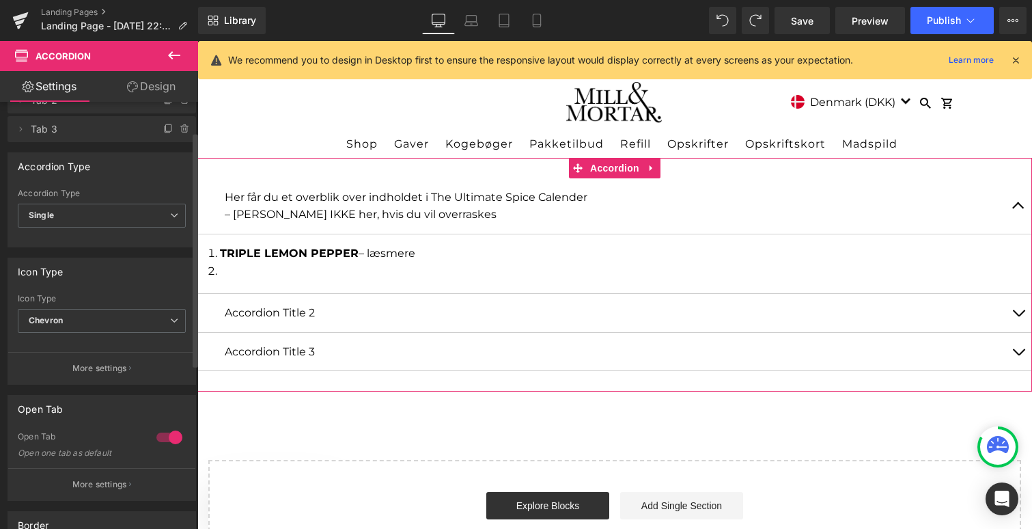
scroll to position [0, 0]
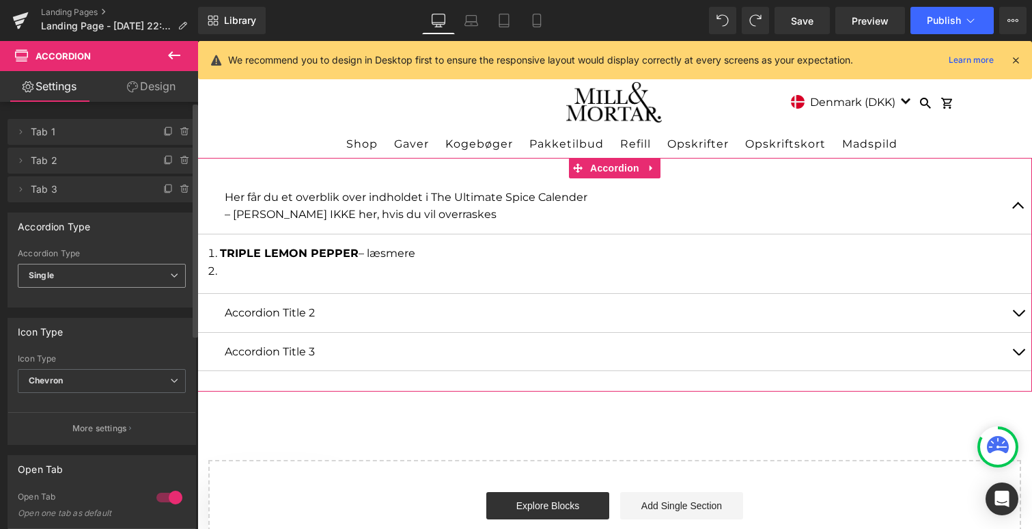
click at [167, 279] on span "Single" at bounding box center [102, 276] width 168 height 24
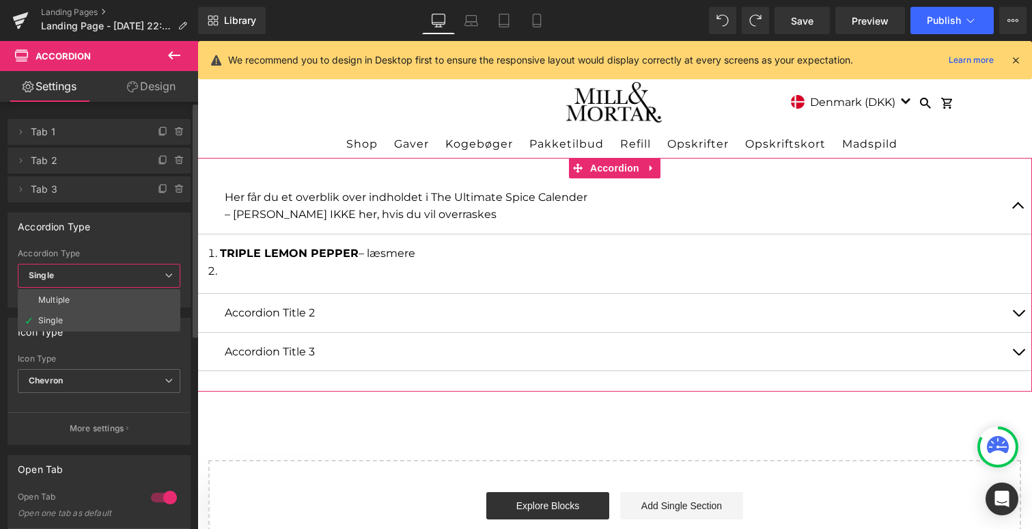
click at [167, 279] on span "Single" at bounding box center [99, 276] width 163 height 24
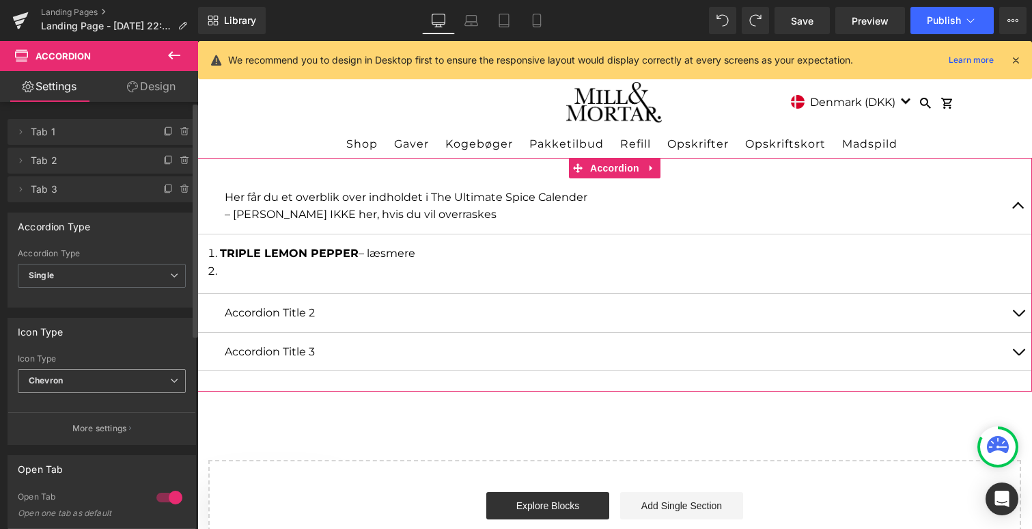
click at [173, 378] on span "Chevron" at bounding box center [102, 381] width 168 height 24
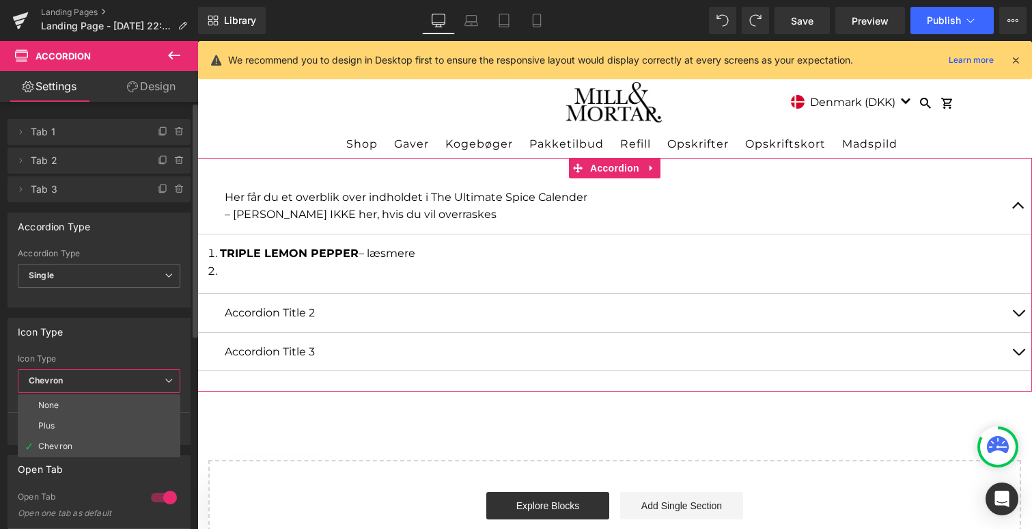
click at [173, 378] on span "Chevron" at bounding box center [99, 381] width 163 height 24
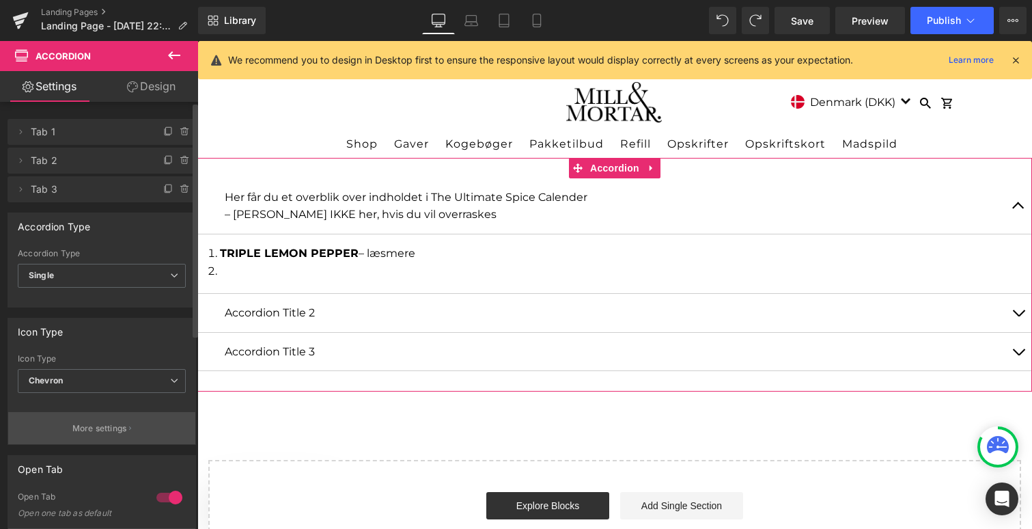
click at [135, 425] on button "More settings" at bounding box center [101, 428] width 187 height 32
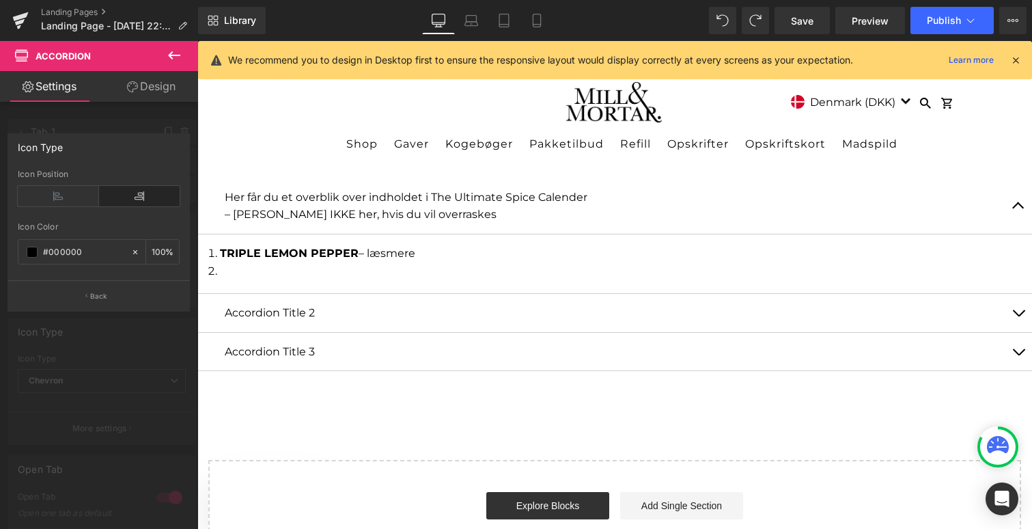
click at [176, 51] on icon at bounding box center [174, 55] width 16 height 16
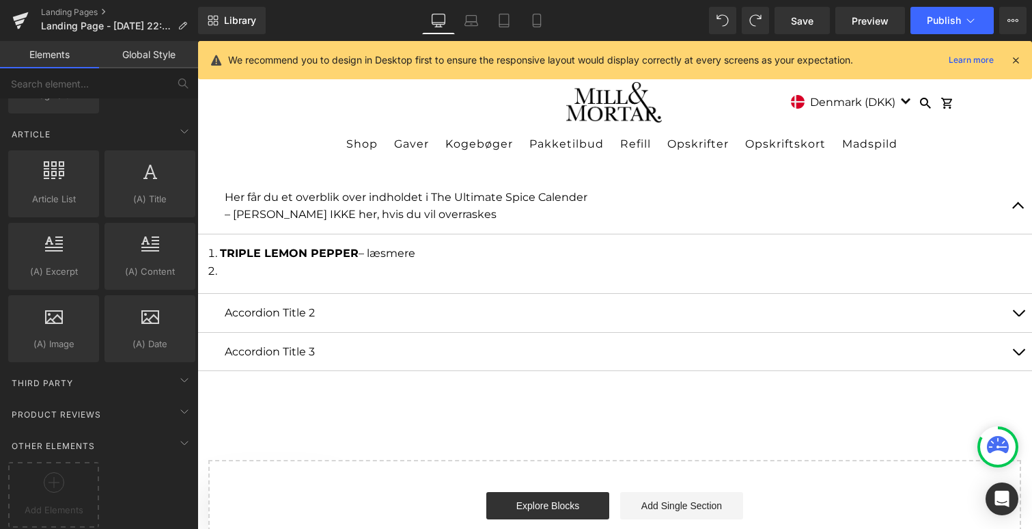
click at [560, 59] on p "We recommend you to design in Desktop first to ensure the responsive layout wou…" at bounding box center [540, 60] width 625 height 15
click at [559, 59] on p "We recommend you to design in Desktop first to ensure the responsive layout wou…" at bounding box center [540, 60] width 625 height 15
click at [361, 74] on div "We recommend you to design in Desktop first to ensure the responsive layout wou…" at bounding box center [615, 60] width 834 height 38
click at [981, 62] on link "Learn more" at bounding box center [971, 60] width 56 height 16
click at [798, 20] on span "Save" at bounding box center [802, 21] width 23 height 14
